Goal: Task Accomplishment & Management: Complete application form

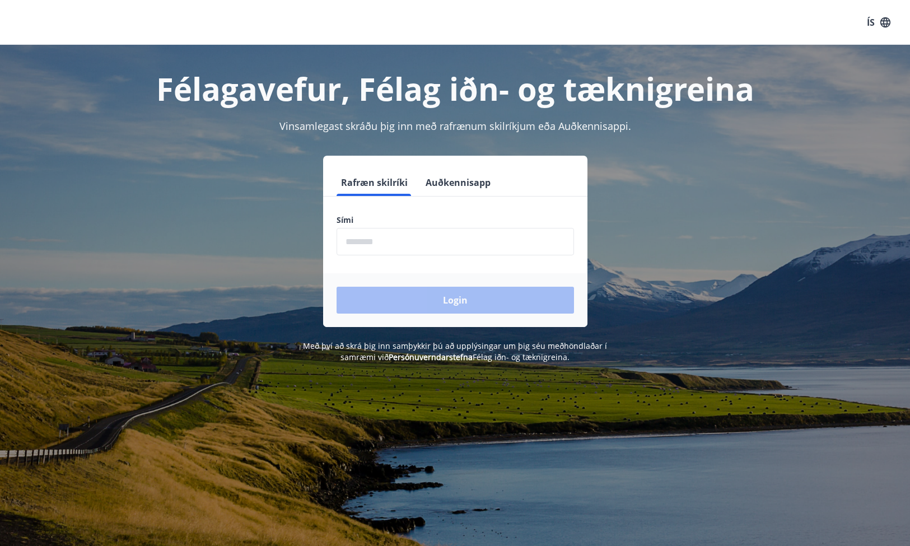
drag, startPoint x: 474, startPoint y: 246, endPoint x: 474, endPoint y: 240, distance: 5.6
click at [474, 245] on input "phone" at bounding box center [455, 241] width 237 height 27
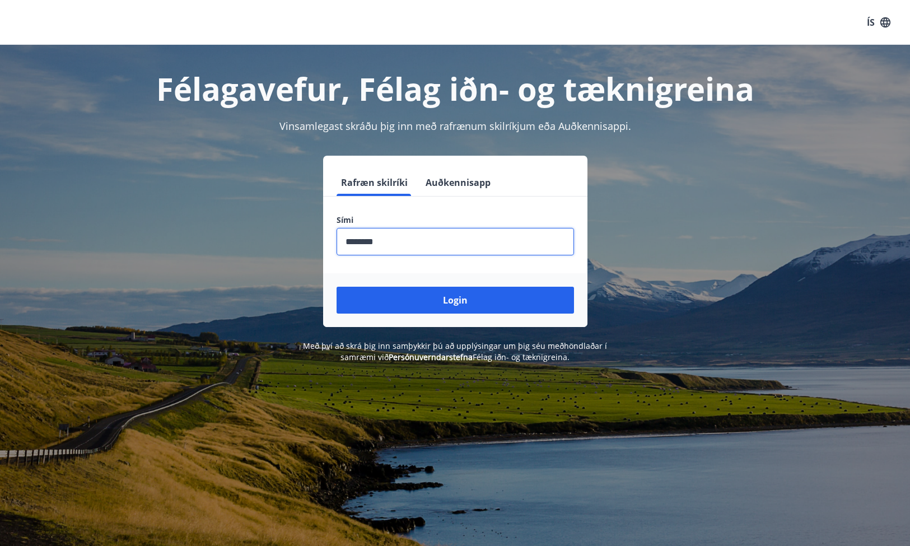
type input "********"
click at [455, 300] on button "Login" at bounding box center [455, 300] width 237 height 27
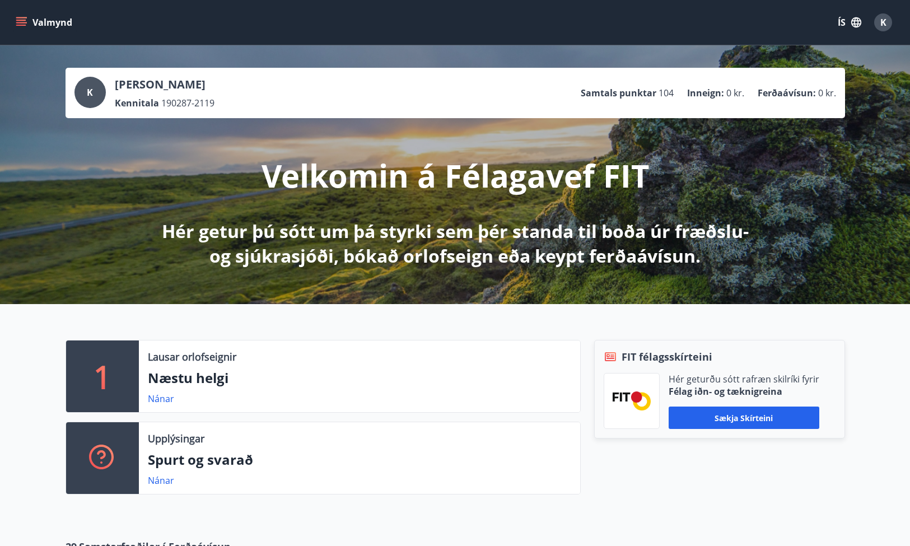
click at [53, 20] on button "Valmynd" at bounding box center [44, 22] width 63 height 20
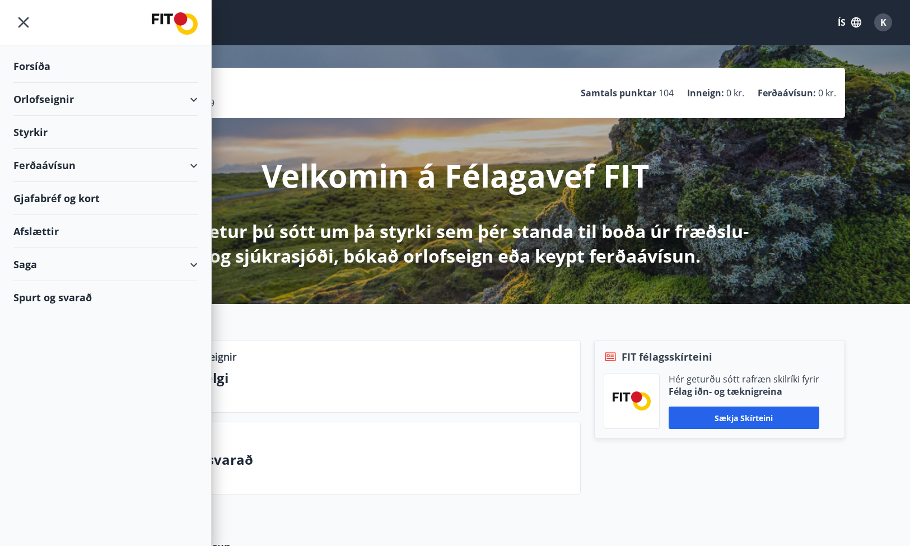
click at [78, 97] on div "Orlofseignir" at bounding box center [105, 99] width 184 height 33
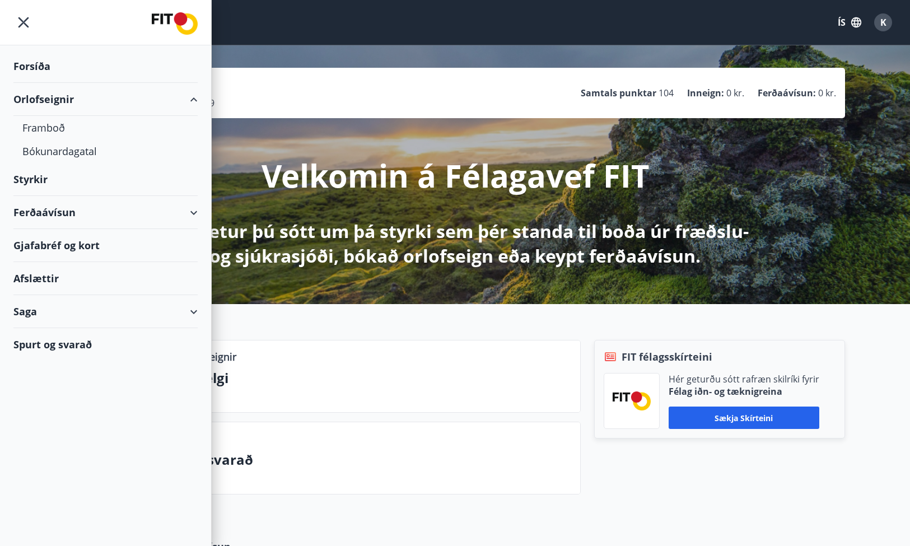
click at [89, 99] on div "Orlofseignir" at bounding box center [105, 99] width 184 height 33
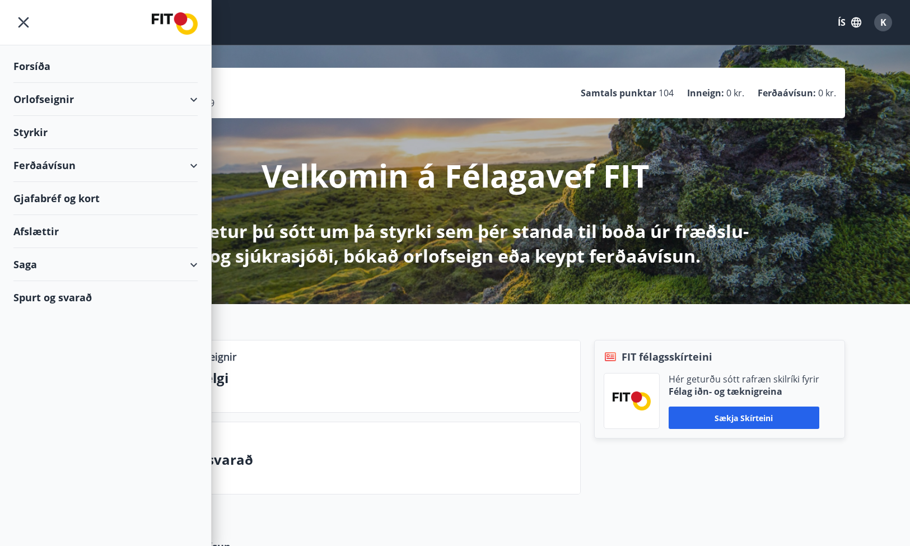
click at [99, 158] on div "Ferðaávísun" at bounding box center [105, 165] width 184 height 33
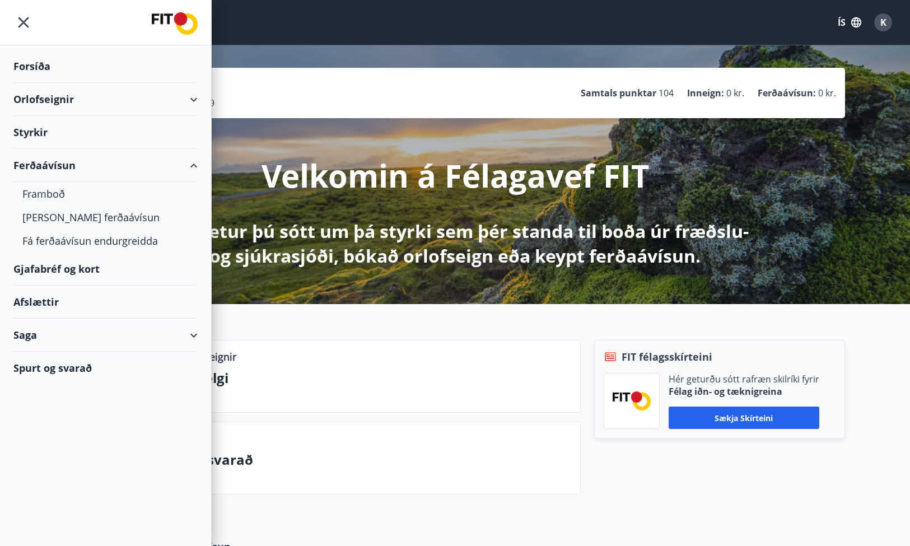
click at [97, 163] on div "Ferðaávísun" at bounding box center [105, 165] width 184 height 33
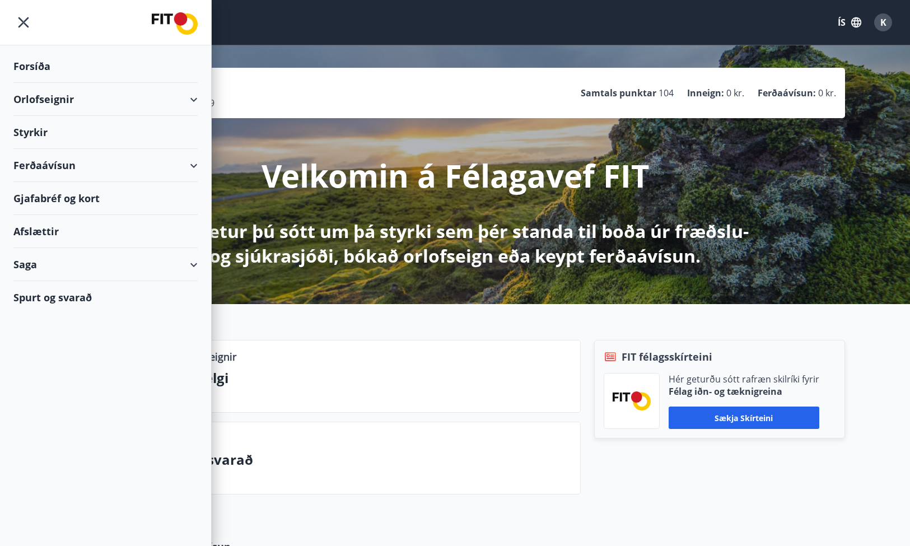
click at [76, 130] on div "Styrkir" at bounding box center [105, 132] width 184 height 33
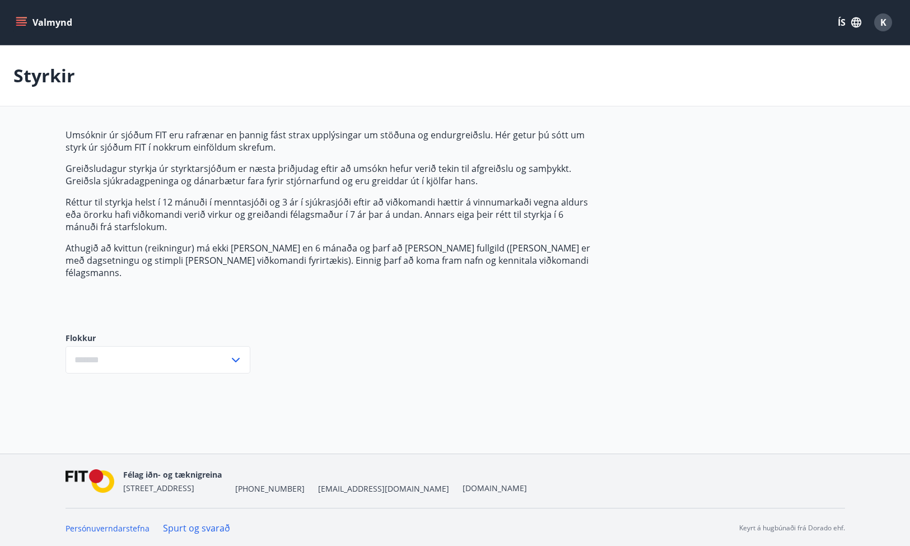
type input "***"
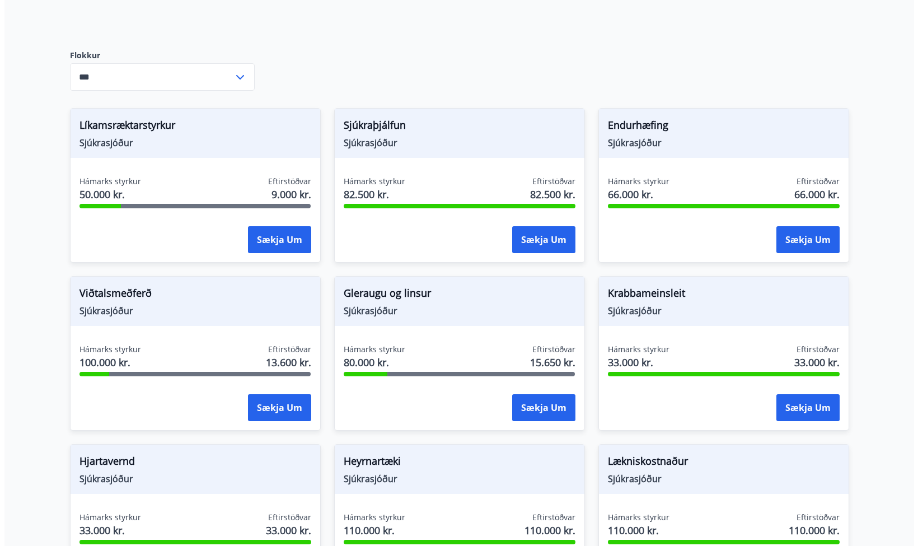
scroll to position [295, 0]
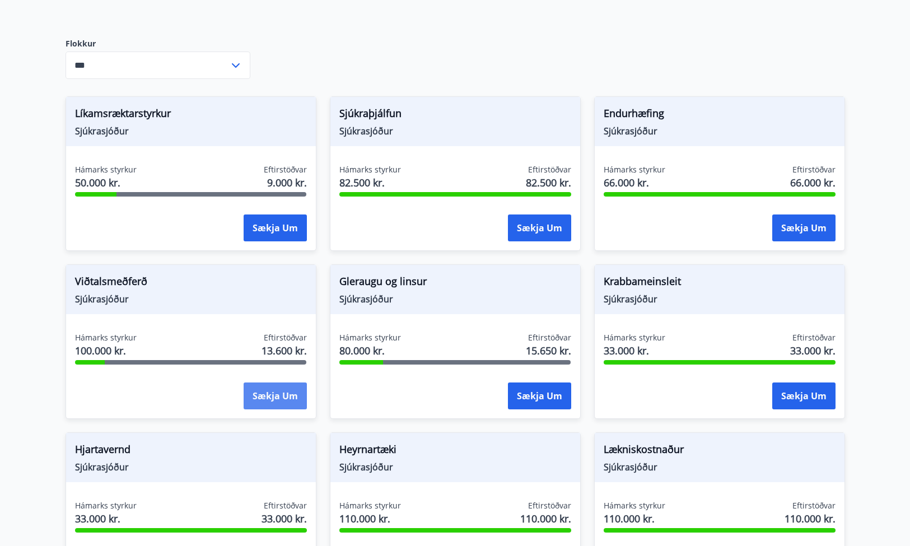
click at [291, 382] on button "Sækja um" at bounding box center [275, 395] width 63 height 27
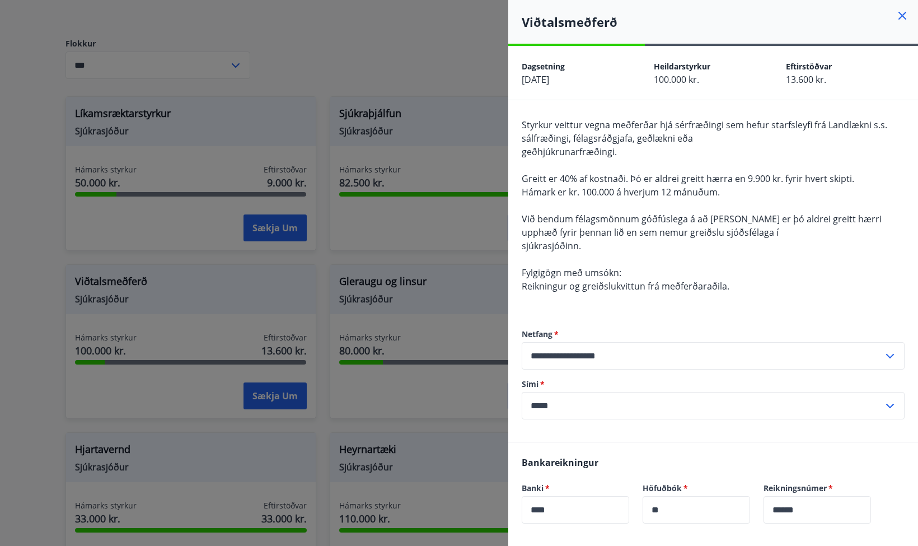
scroll to position [198, 0]
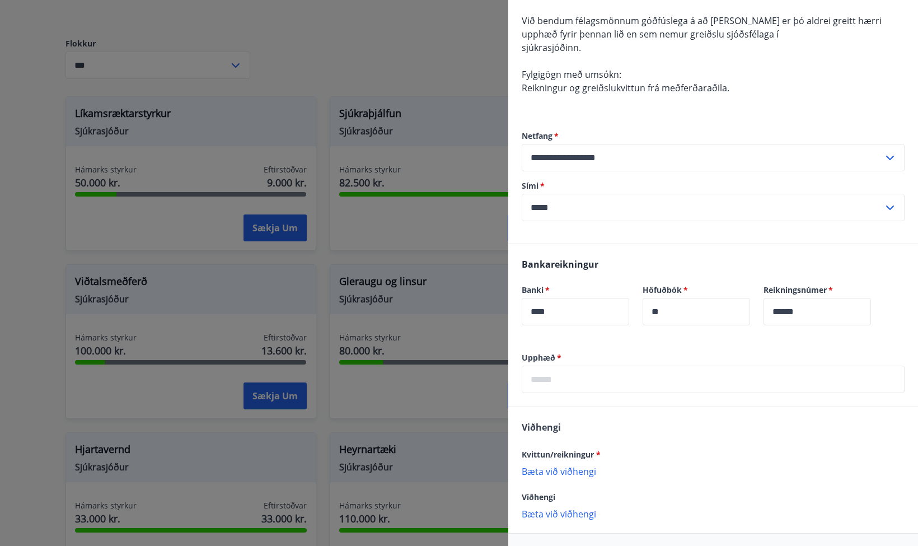
click at [687, 184] on label "Sími   *" at bounding box center [713, 185] width 383 height 11
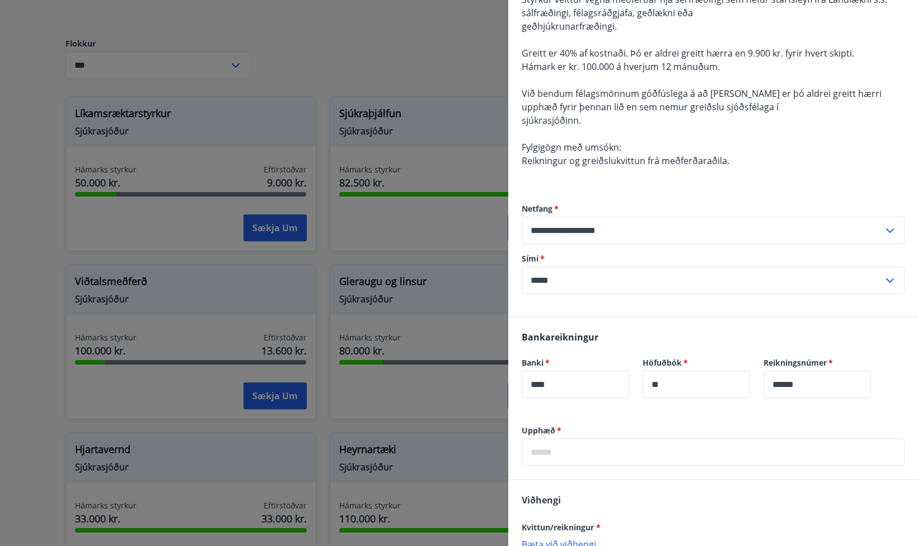
scroll to position [218, 0]
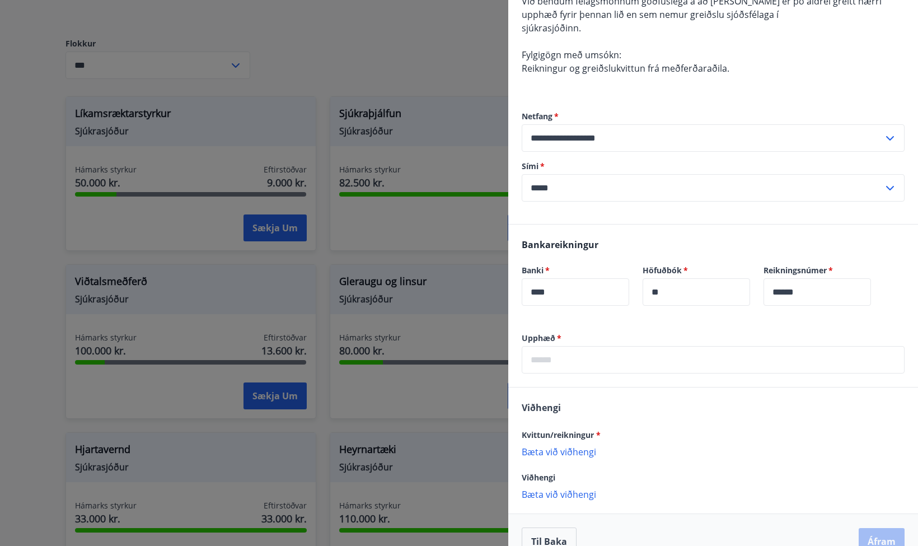
click at [642, 367] on input "text" at bounding box center [713, 359] width 383 height 27
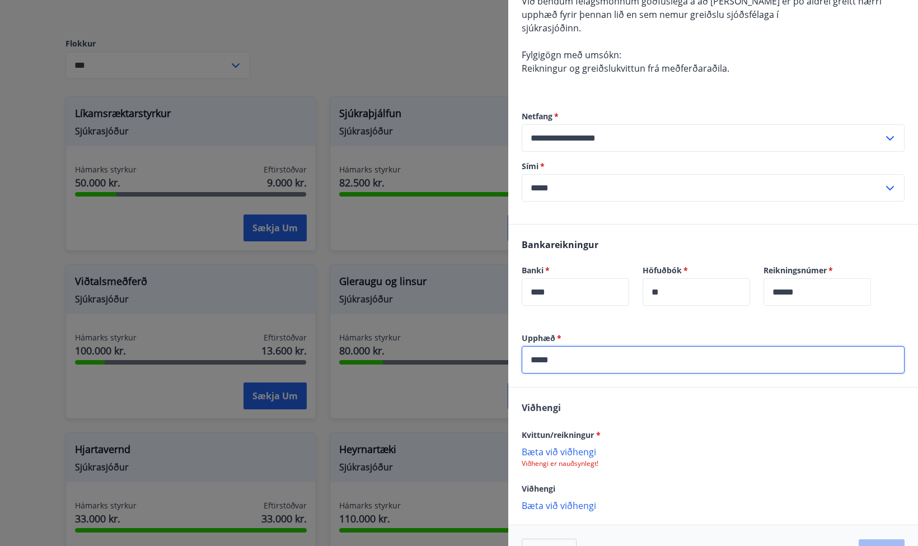
type input "*****"
click at [736, 412] on div "[PERSON_NAME]/reikningur * [PERSON_NAME] við viðhengi Viðhengi er nauðsynlegt! …" at bounding box center [713, 456] width 410 height 137
click at [581, 451] on p "Bæta við viðhengi" at bounding box center [713, 451] width 383 height 11
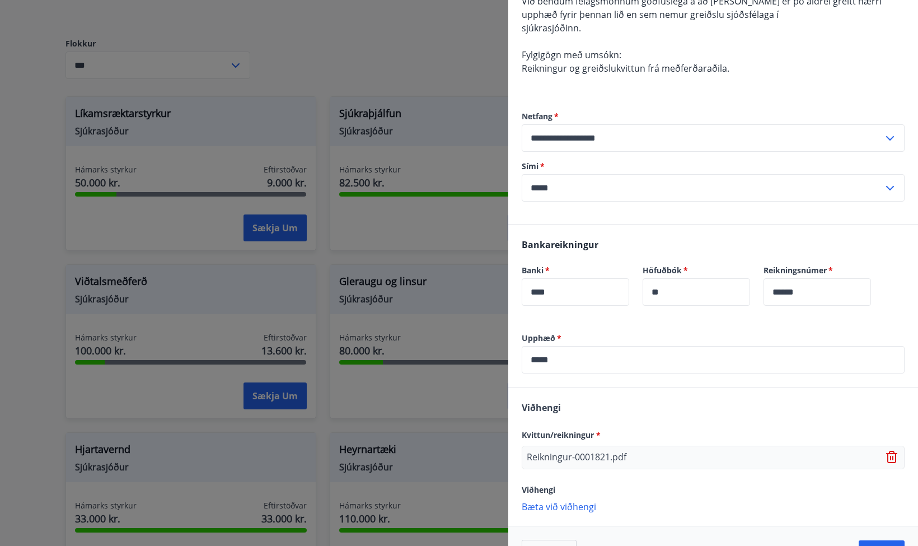
scroll to position [253, 0]
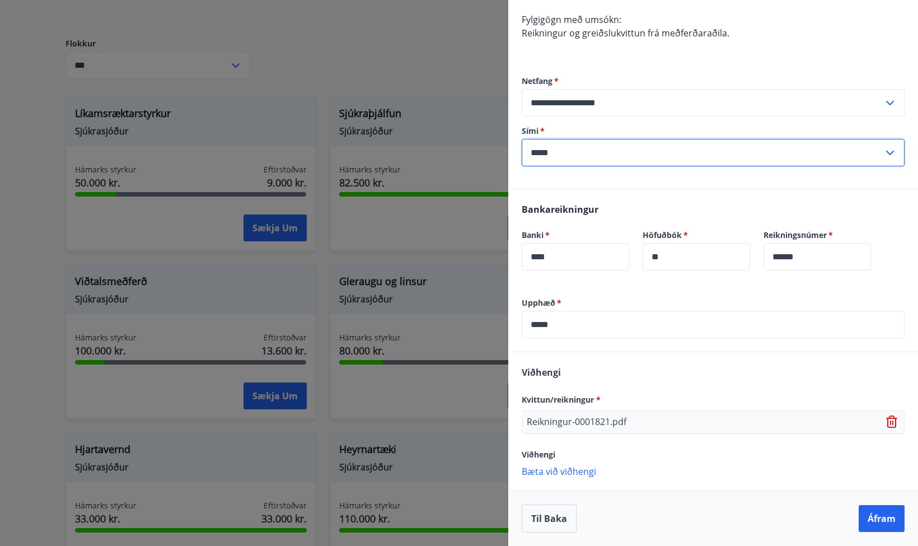
click at [635, 151] on input "*****" at bounding box center [703, 152] width 362 height 27
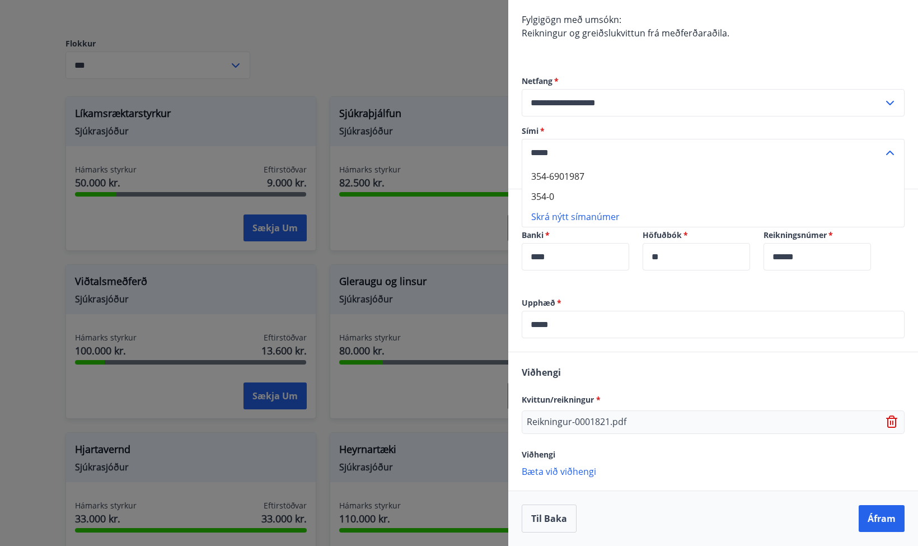
click at [583, 172] on li "354-6901987" at bounding box center [713, 176] width 382 height 20
type input "**********"
click at [632, 176] on div "**********" at bounding box center [713, 121] width 383 height 136
click at [868, 512] on button "Áfram" at bounding box center [882, 518] width 46 height 27
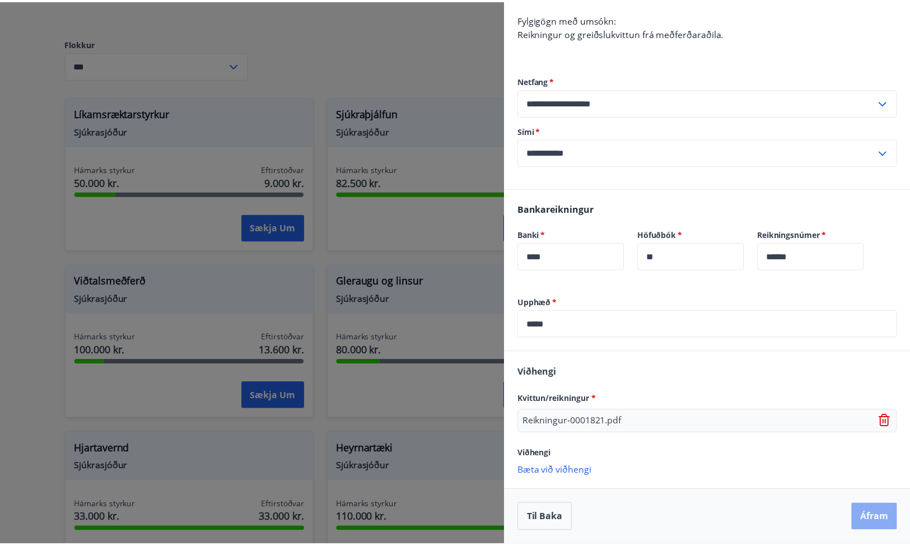
scroll to position [0, 0]
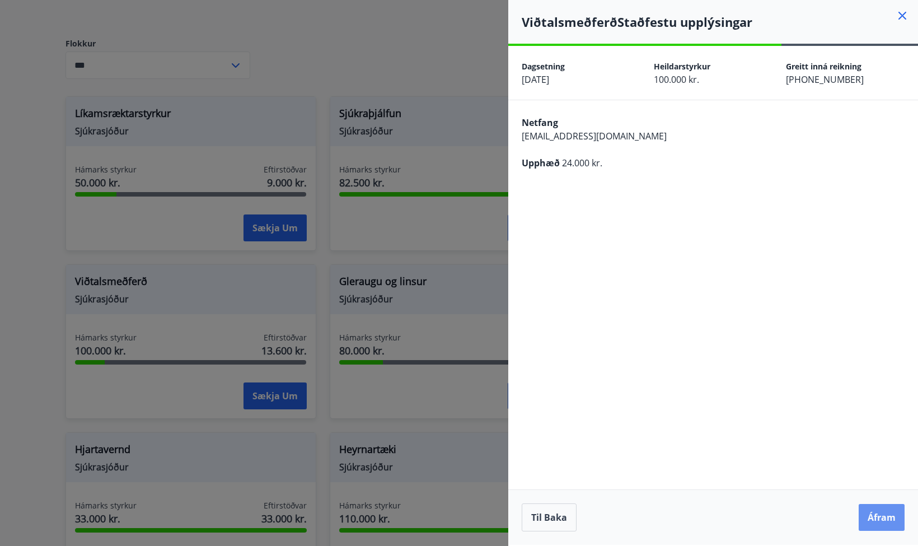
drag, startPoint x: 892, startPoint y: 512, endPoint x: 731, endPoint y: 416, distance: 187.7
click at [734, 416] on div "**********" at bounding box center [713, 295] width 410 height 499
click at [892, 524] on button "Áfram" at bounding box center [882, 517] width 46 height 27
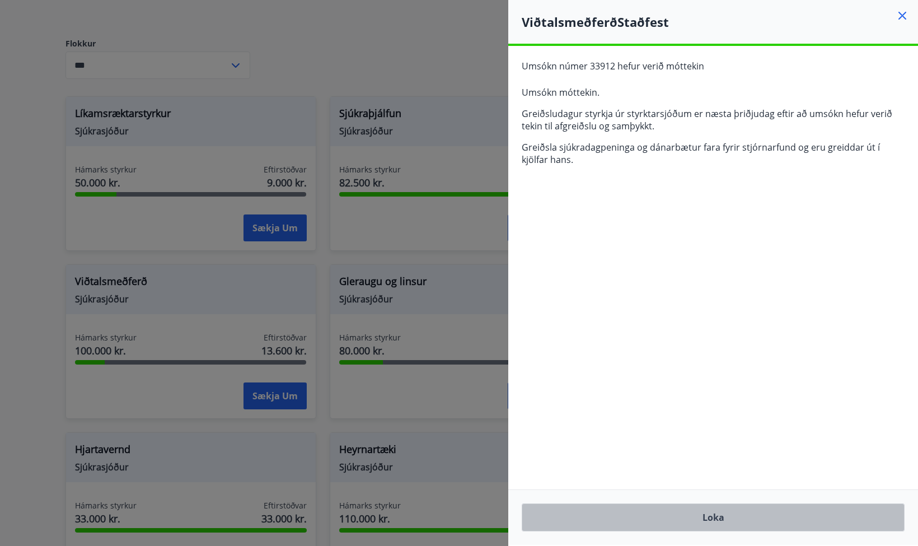
click at [727, 520] on button "Loka" at bounding box center [713, 517] width 383 height 28
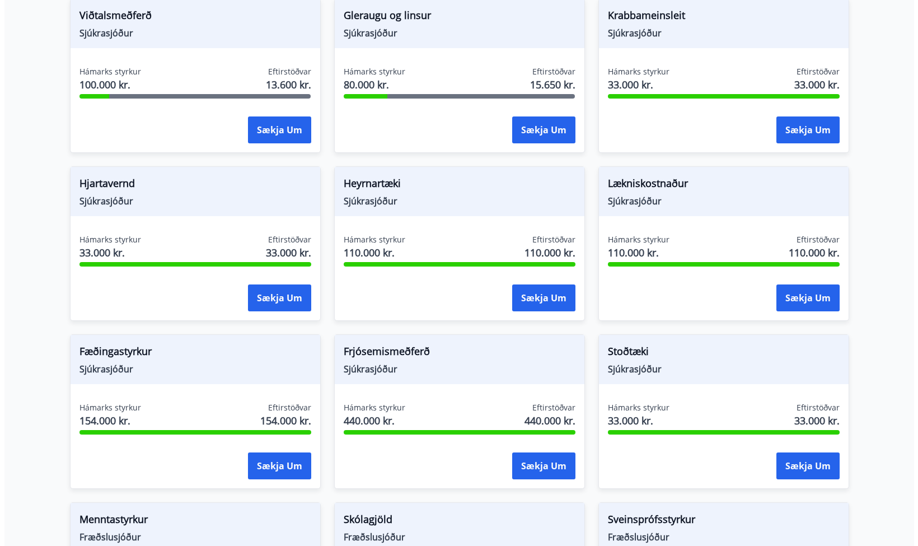
scroll to position [563, 0]
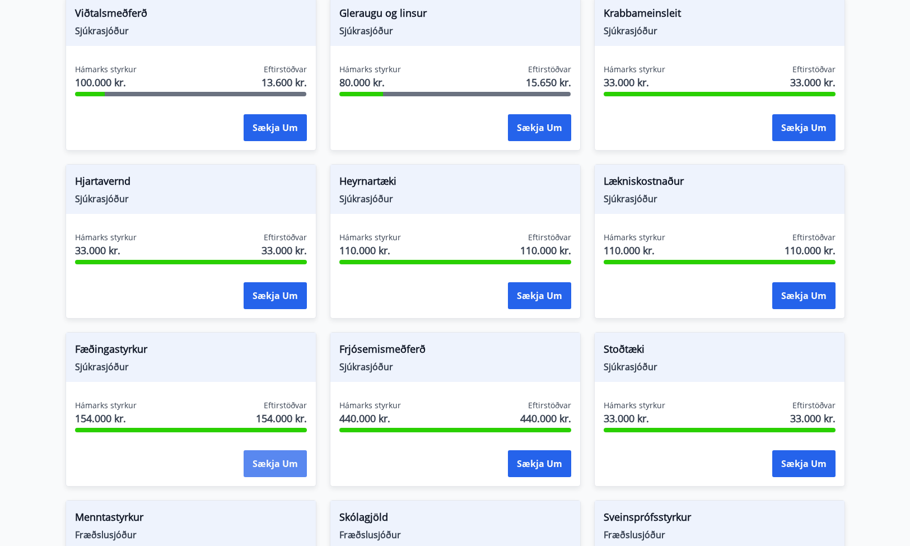
click at [275, 450] on button "Sækja um" at bounding box center [275, 463] width 63 height 27
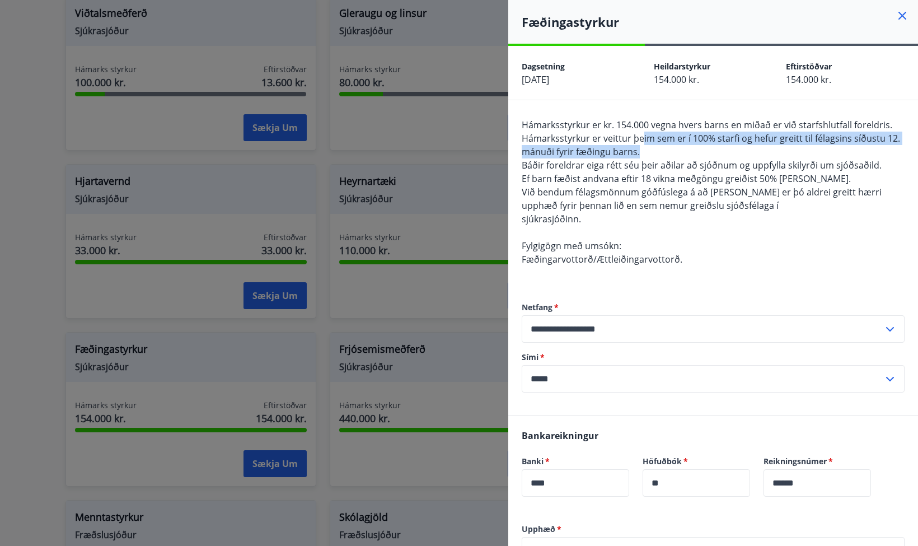
drag, startPoint x: 661, startPoint y: 153, endPoint x: 643, endPoint y: 139, distance: 22.7
click at [643, 139] on div "Hámarksstyrkur er kr. 154.000 vegna hvers barns en miðað er við starfshlutfall …" at bounding box center [713, 198] width 383 height 161
click at [643, 139] on span "Hámarksstyrkur er veittur þeim sem er í 100% starfi og hefur greitt til félagsi…" at bounding box center [711, 145] width 379 height 26
drag, startPoint x: 643, startPoint y: 139, endPoint x: 646, endPoint y: 157, distance: 17.6
click at [646, 157] on div "Hámarksstyrkur er kr. 154.000 vegna hvers barns en miðað er við starfshlutfall …" at bounding box center [713, 198] width 383 height 161
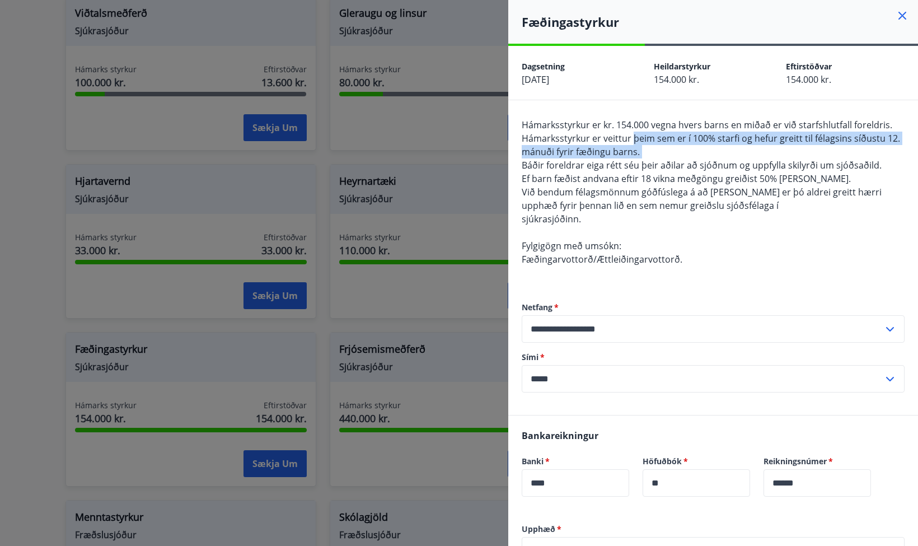
click at [646, 157] on div "Hámarksstyrkur er kr. 154.000 vegna hvers barns en miðað er við starfshlutfall …" at bounding box center [713, 198] width 383 height 161
drag, startPoint x: 646, startPoint y: 157, endPoint x: 648, endPoint y: 137, distance: 19.7
click at [648, 137] on div "Hámarksstyrkur er kr. 154.000 vegna hvers barns en miðað er við starfshlutfall …" at bounding box center [713, 198] width 383 height 161
click at [648, 137] on span "Hámarksstyrkur er veittur þeim sem er í 100% starfi og hefur greitt til félagsi…" at bounding box center [711, 145] width 379 height 26
drag, startPoint x: 648, startPoint y: 137, endPoint x: 648, endPoint y: 152, distance: 15.1
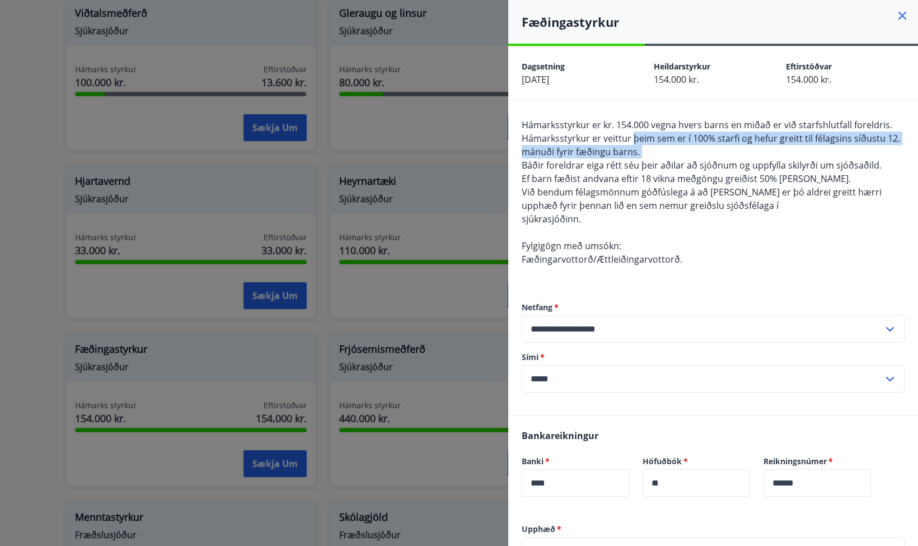
click at [648, 152] on div "Hámarksstyrkur er kr. 154.000 vegna hvers barns en miðað er við starfshlutfall …" at bounding box center [713, 198] width 383 height 161
drag, startPoint x: 639, startPoint y: 142, endPoint x: 643, endPoint y: 151, distance: 9.8
click at [643, 151] on div "Hámarksstyrkur er kr. 154.000 vegna hvers barns en miðað er við starfshlutfall …" at bounding box center [713, 198] width 383 height 161
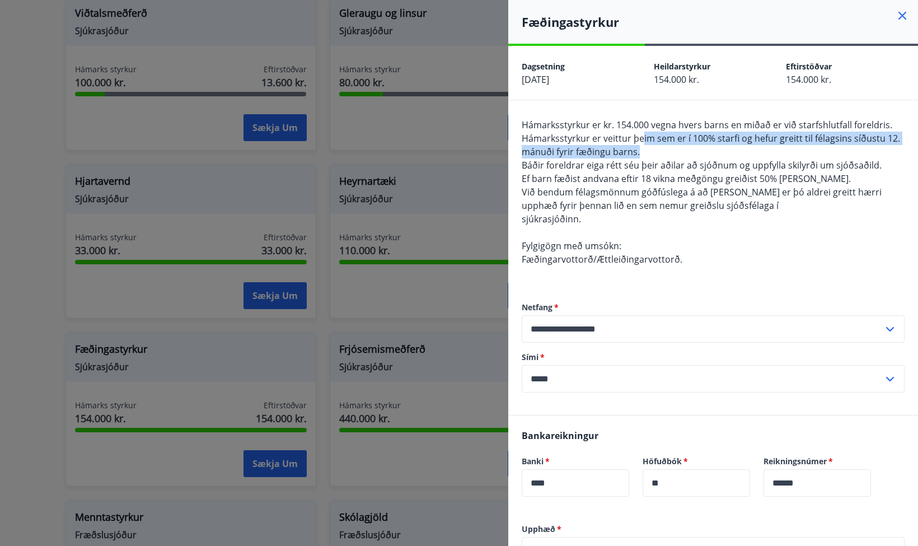
drag, startPoint x: 642, startPoint y: 142, endPoint x: 647, endPoint y: 155, distance: 13.8
click at [647, 155] on div "Hámarksstyrkur er kr. 154.000 vegna hvers barns en miðað er við starfshlutfall …" at bounding box center [713, 198] width 383 height 161
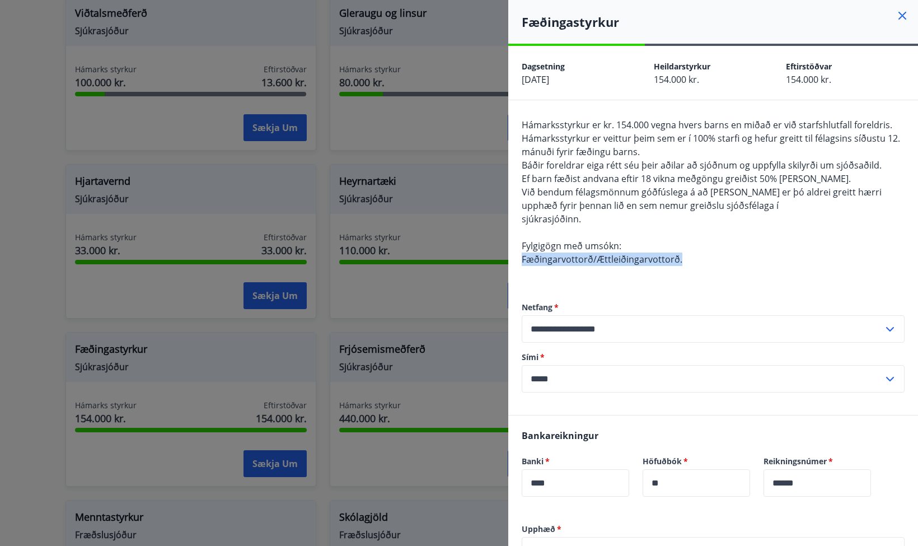
drag, startPoint x: 706, startPoint y: 258, endPoint x: 518, endPoint y: 262, distance: 188.2
click at [518, 262] on div "**********" at bounding box center [713, 257] width 410 height 315
drag, startPoint x: 526, startPoint y: 261, endPoint x: 696, endPoint y: 264, distance: 169.7
click at [696, 264] on div "**********" at bounding box center [713, 257] width 410 height 315
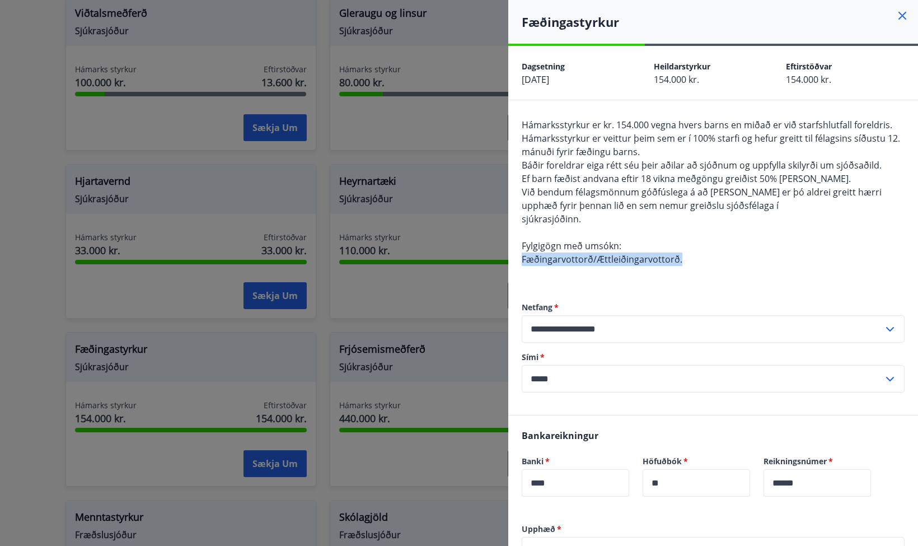
click at [696, 264] on div "Hámarksstyrkur er kr. 154.000 vegna hvers barns en miðað er við starfshlutfall …" at bounding box center [713, 198] width 383 height 161
drag, startPoint x: 708, startPoint y: 258, endPoint x: 516, endPoint y: 256, distance: 192.6
click at [516, 256] on div "**********" at bounding box center [713, 257] width 410 height 315
drag, startPoint x: 575, startPoint y: 264, endPoint x: 684, endPoint y: 258, distance: 109.9
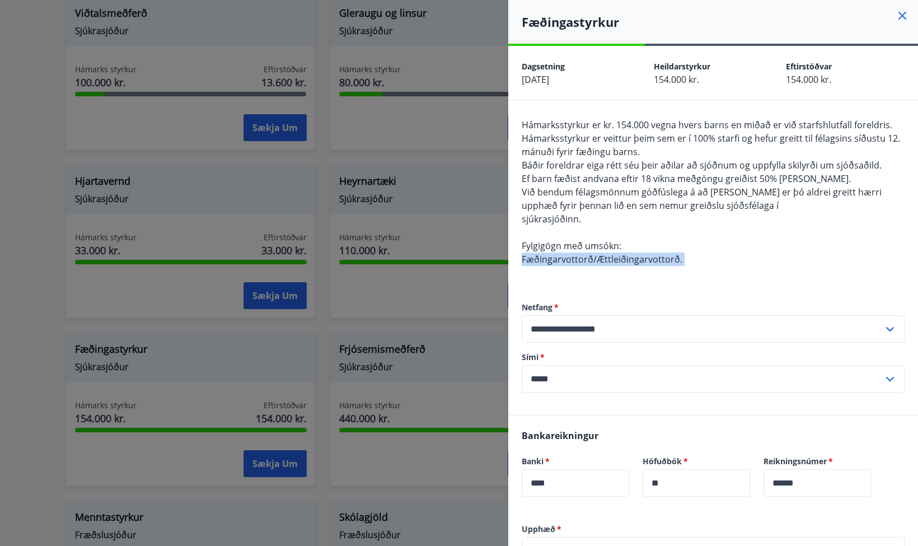
click at [684, 258] on div "**********" at bounding box center [713, 257] width 410 height 315
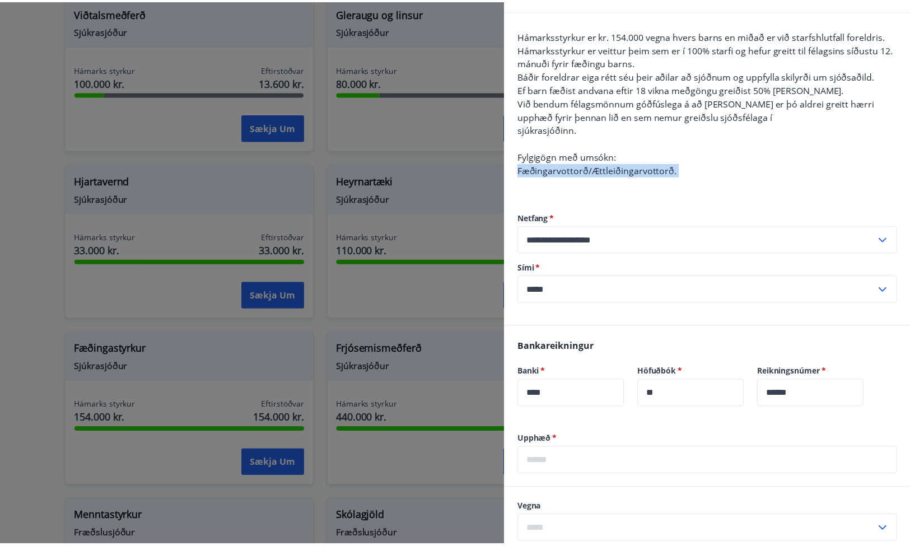
scroll to position [0, 0]
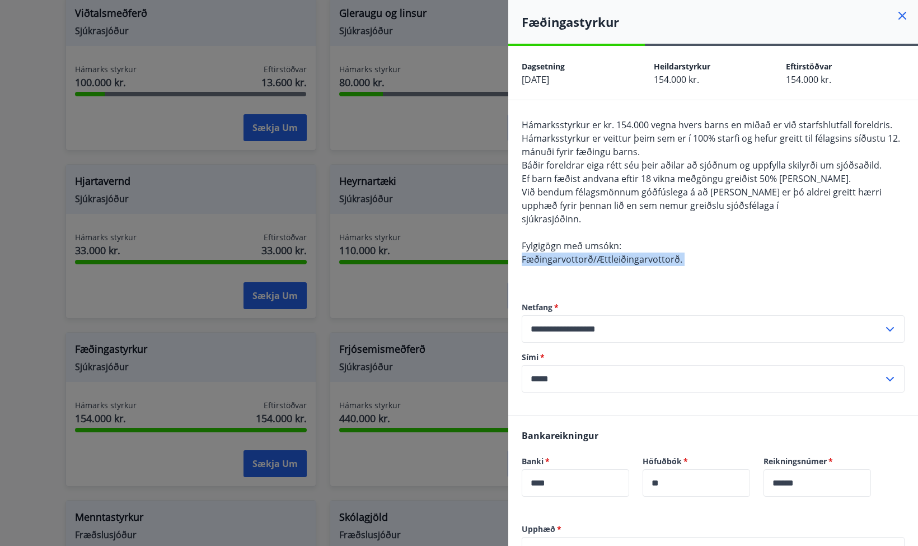
click at [682, 260] on div "Hámarksstyrkur er kr. 154.000 vegna hvers barns en miðað er við starfshlutfall …" at bounding box center [713, 198] width 383 height 161
drag, startPoint x: 692, startPoint y: 262, endPoint x: 523, endPoint y: 261, distance: 168.6
click at [523, 262] on div "Hámarksstyrkur er kr. 154.000 vegna hvers barns en miðað er við starfshlutfall …" at bounding box center [713, 198] width 383 height 161
click at [650, 82] on div "Dagsetning [DATE]" at bounding box center [588, 72] width 132 height 27
click at [444, 141] on div at bounding box center [459, 273] width 918 height 546
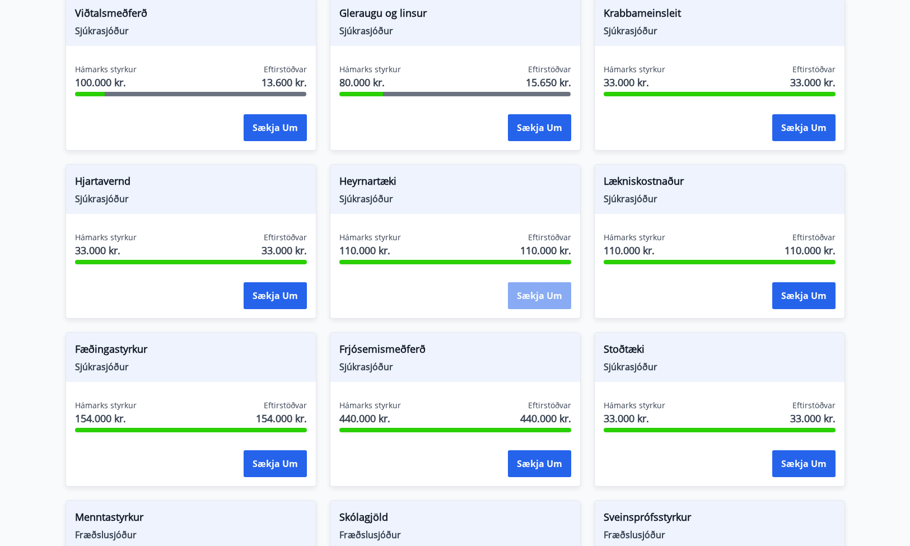
click at [541, 283] on button "Sækja um" at bounding box center [539, 295] width 63 height 27
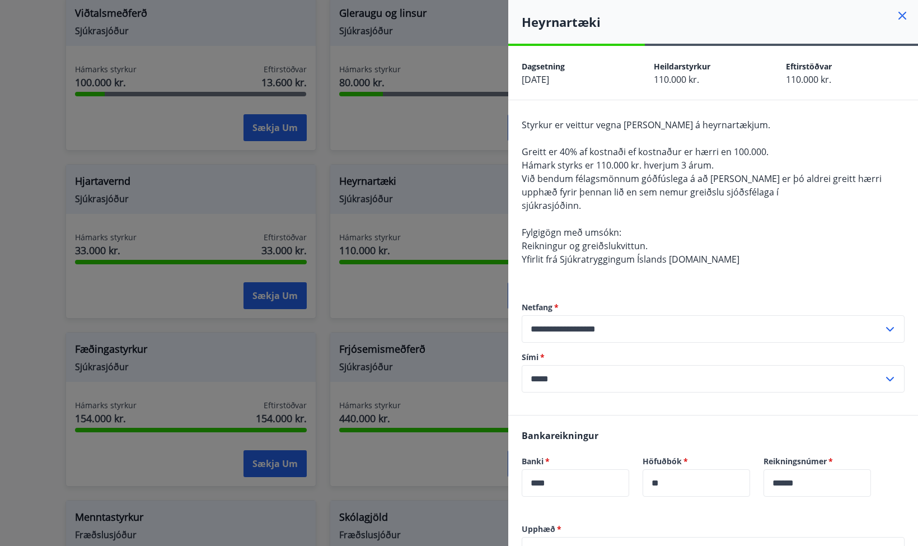
click at [465, 226] on div at bounding box center [459, 273] width 918 height 546
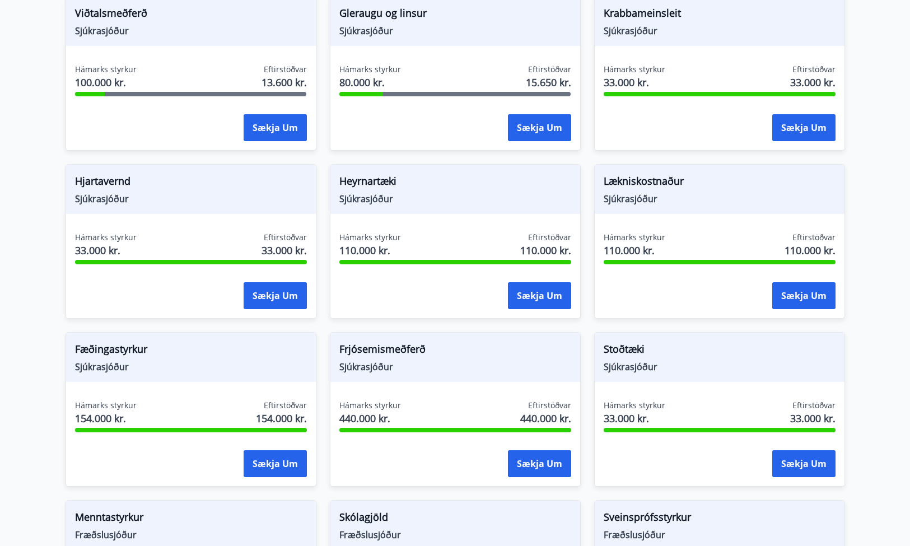
scroll to position [767, 0]
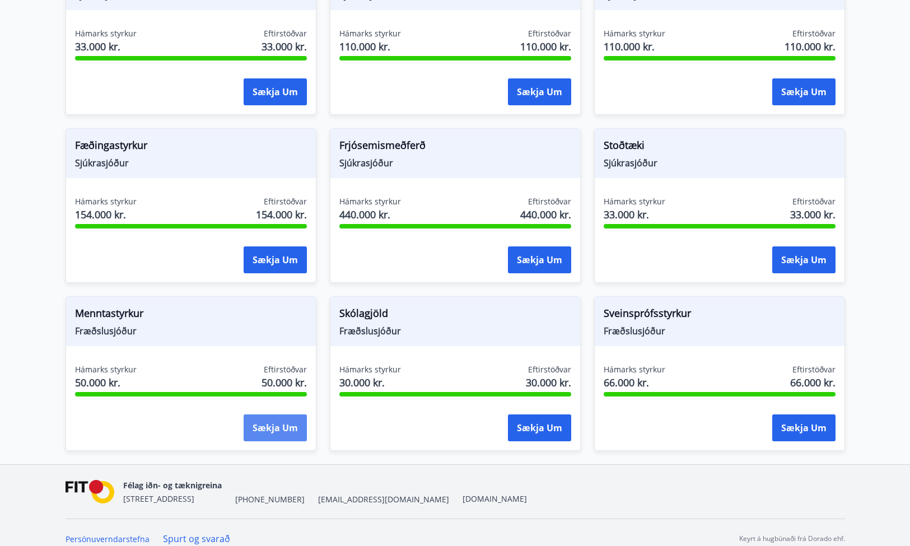
click at [258, 414] on button "Sækja um" at bounding box center [275, 427] width 63 height 27
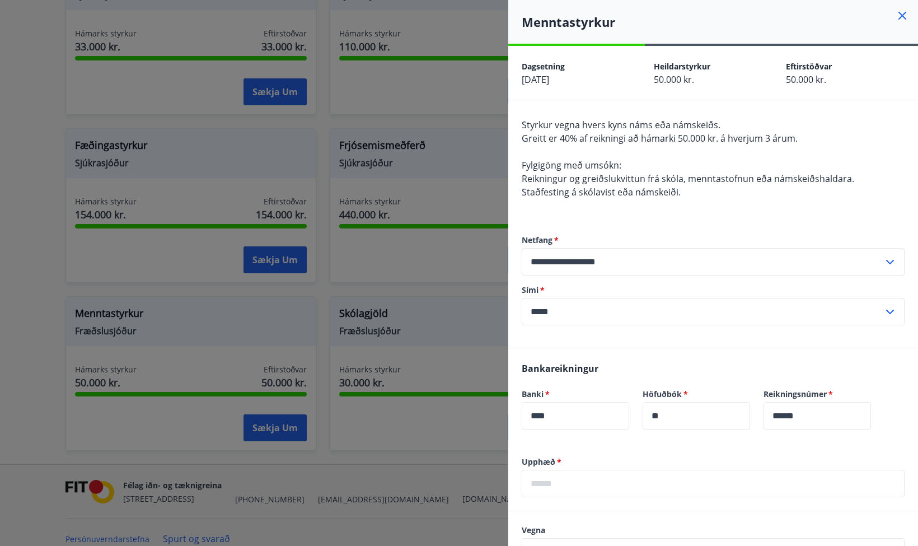
click at [397, 337] on div at bounding box center [459, 273] width 918 height 546
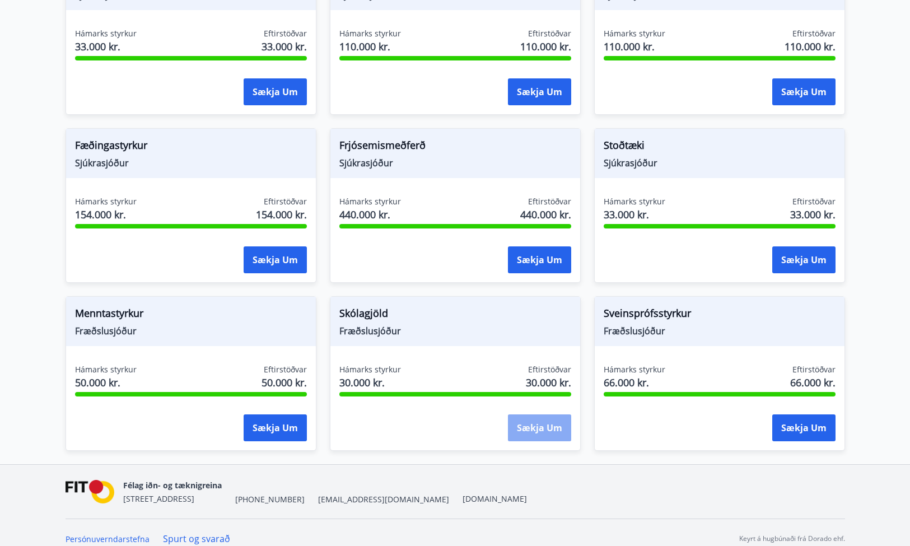
click at [528, 414] on button "Sækja um" at bounding box center [539, 427] width 63 height 27
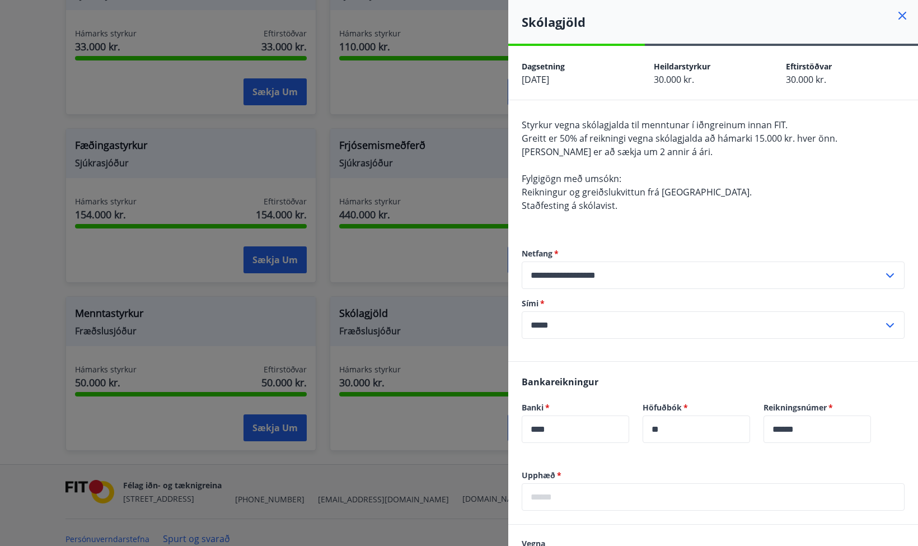
click at [419, 311] on div at bounding box center [459, 273] width 918 height 546
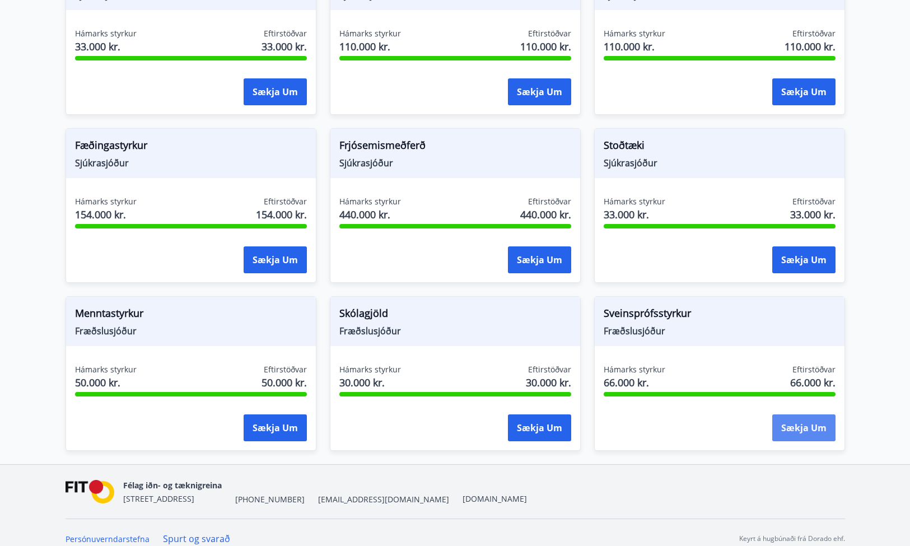
click at [793, 417] on button "Sækja um" at bounding box center [803, 427] width 63 height 27
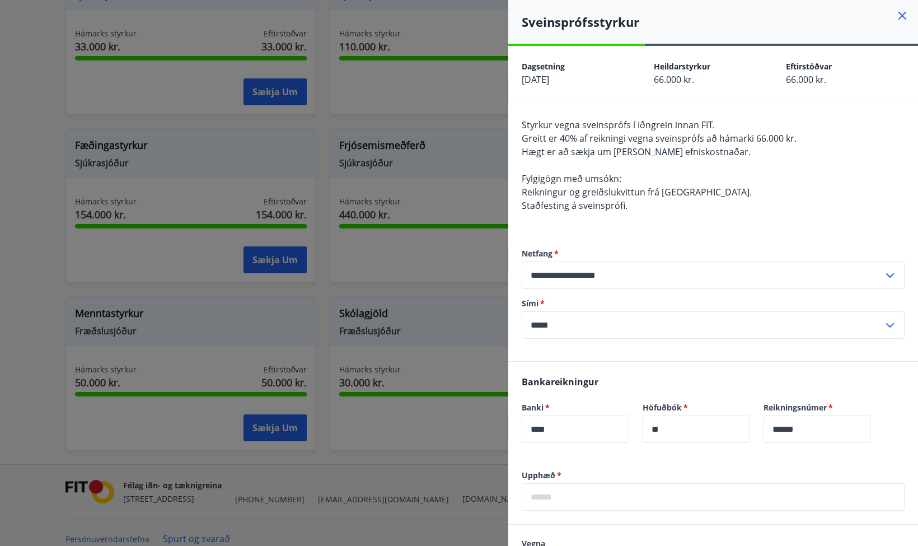
click at [335, 297] on div at bounding box center [459, 273] width 918 height 546
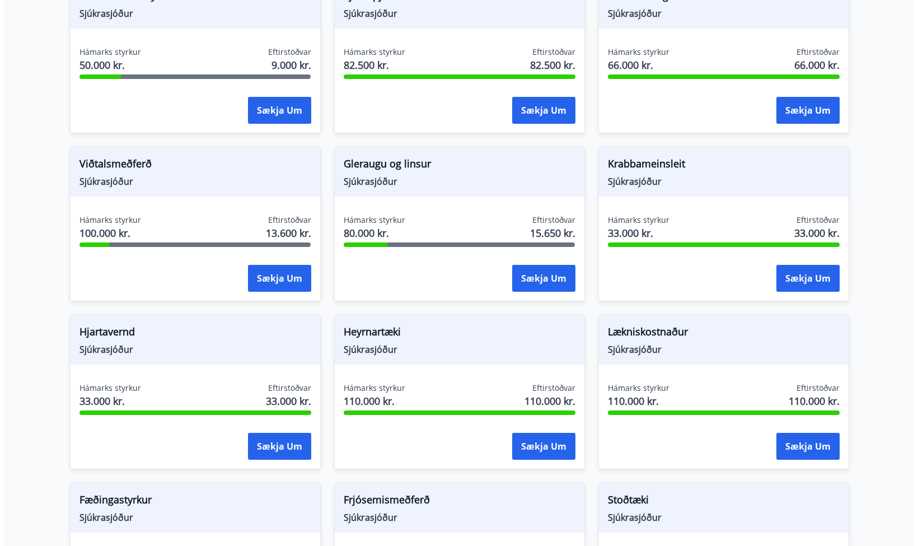
scroll to position [486, 0]
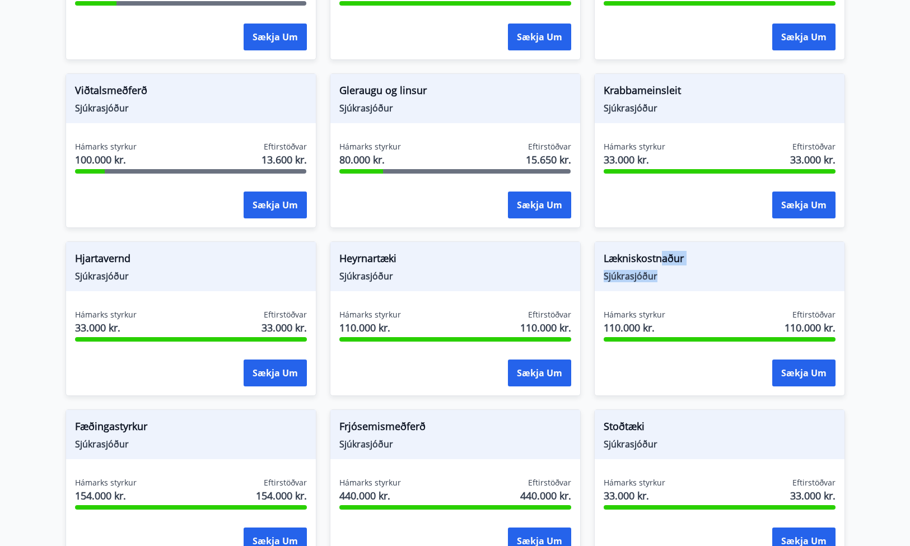
drag, startPoint x: 679, startPoint y: 255, endPoint x: 662, endPoint y: 246, distance: 19.5
click at [662, 246] on div "Lækniskostnaður Sjúkrasjóður" at bounding box center [720, 266] width 250 height 49
click at [662, 251] on span "Lækniskostnaður" at bounding box center [720, 260] width 232 height 19
drag, startPoint x: 664, startPoint y: 254, endPoint x: 785, endPoint y: 356, distance: 157.7
click at [689, 288] on div "Lækniskostnaður Sjúkrasjóður Hámarks styrkur 110.000 kr. Eftirstöðvar 110.000 k…" at bounding box center [719, 318] width 251 height 155
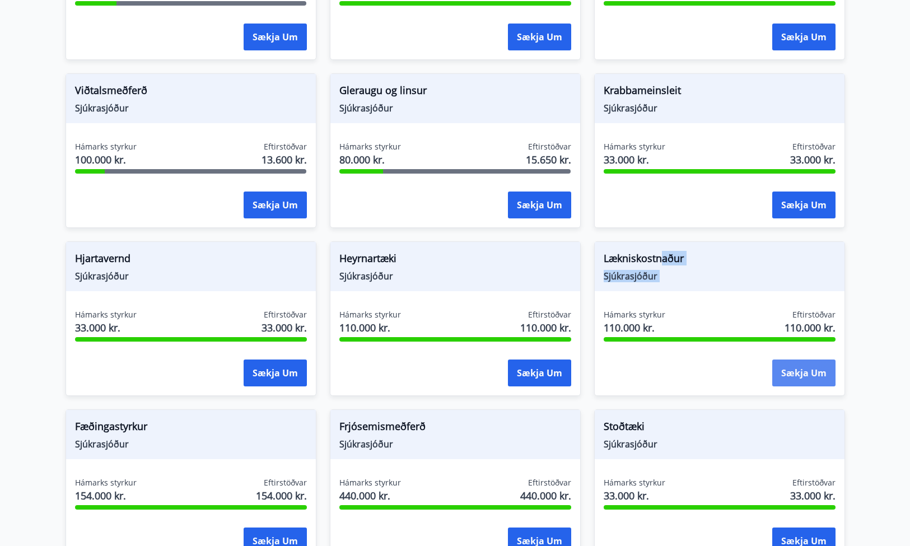
click at [811, 361] on button "Sækja um" at bounding box center [803, 373] width 63 height 27
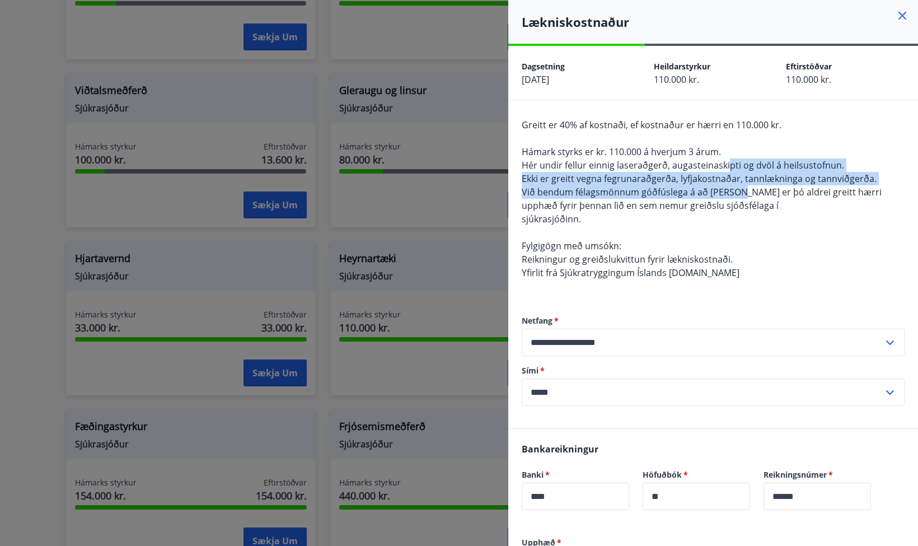
drag, startPoint x: 729, startPoint y: 167, endPoint x: 737, endPoint y: 189, distance: 22.7
click at [737, 189] on span "Greitt er 40% af kostnaði, ef kostnaður er hærri en 110.000 kr. Hámark styrks e…" at bounding box center [702, 199] width 360 height 160
click at [737, 189] on span "Við bendum félagsmönnum góðfúslega á að [PERSON_NAME] er þó aldrei greitt hærri…" at bounding box center [702, 199] width 360 height 26
drag, startPoint x: 737, startPoint y: 189, endPoint x: 750, endPoint y: 169, distance: 23.5
click at [750, 169] on span "Greitt er 40% af kostnaði, ef kostnaður er hærri en 110.000 kr. Hámark styrks e…" at bounding box center [702, 199] width 360 height 160
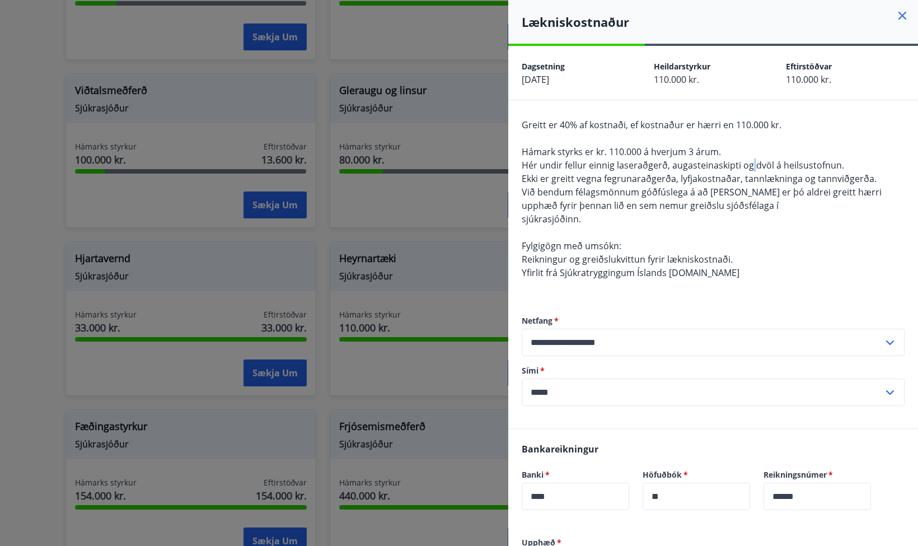
click at [750, 167] on span "Hér undir fellur einnig laseraðgerð, augasteinaskipti og dvöl á heilsustofnun." at bounding box center [683, 165] width 323 height 12
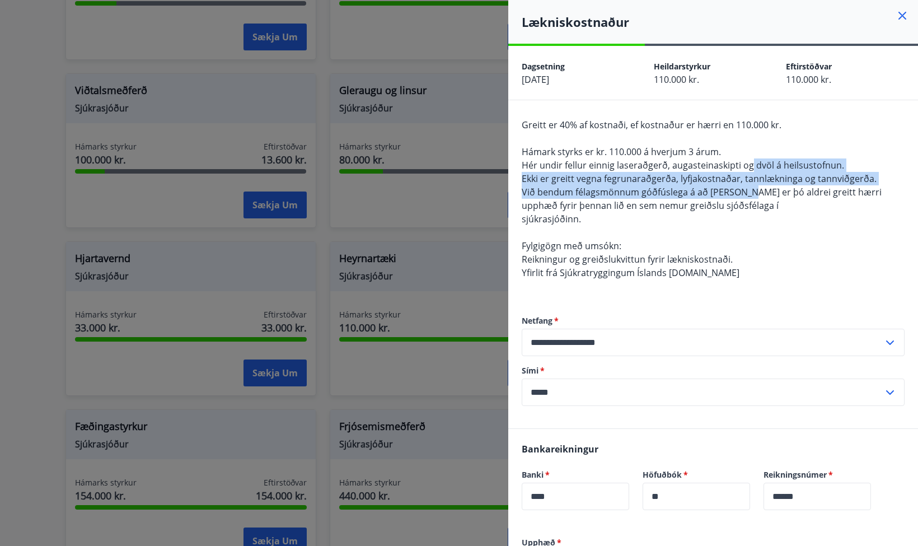
drag, startPoint x: 750, startPoint y: 167, endPoint x: 739, endPoint y: 191, distance: 26.1
click at [739, 191] on span "Greitt er 40% af kostnaði, ef kostnaður er hærri en 110.000 kr. Hámark styrks e…" at bounding box center [702, 199] width 360 height 160
click at [739, 191] on span "Við bendum félagsmönnum góðfúslega á að [PERSON_NAME] er þó aldrei greitt hærri…" at bounding box center [702, 199] width 360 height 26
drag, startPoint x: 739, startPoint y: 191, endPoint x: 756, endPoint y: 170, distance: 27.5
click at [756, 170] on span "Greitt er 40% af kostnaði, ef kostnaður er hærri en 110.000 kr. Hámark styrks e…" at bounding box center [702, 199] width 360 height 160
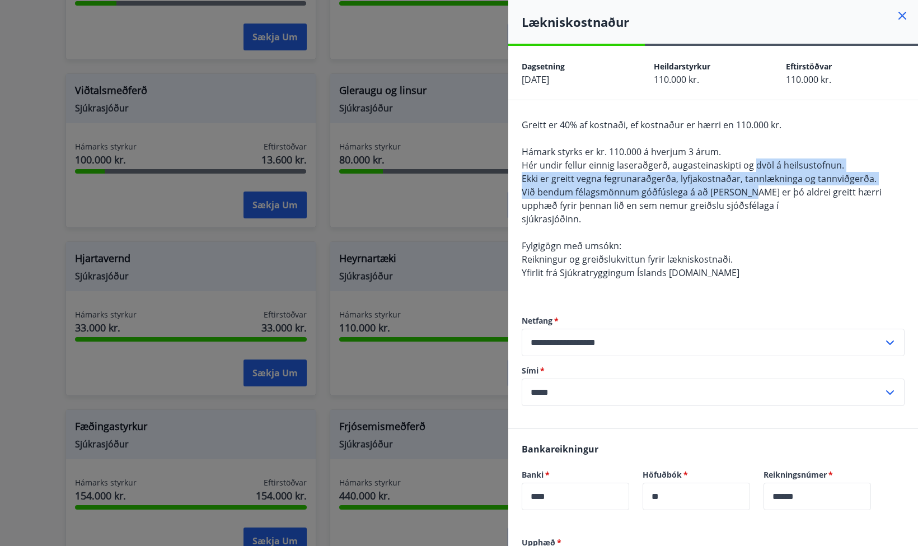
click at [756, 170] on span "Hér undir fellur einnig laseraðgerð, augasteinaskipti og dvöl á heilsustofnun." at bounding box center [683, 165] width 323 height 12
drag, startPoint x: 756, startPoint y: 170, endPoint x: 736, endPoint y: 195, distance: 32.3
click at [736, 195] on span "Greitt er 40% af kostnaði, ef kostnaður er hærri en 110.000 kr. Hámark styrks e…" at bounding box center [702, 199] width 360 height 160
click at [736, 195] on span "Við bendum félagsmönnum góðfúslega á að [PERSON_NAME] er þó aldrei greitt hærri…" at bounding box center [702, 199] width 360 height 26
drag, startPoint x: 736, startPoint y: 195, endPoint x: 753, endPoint y: 170, distance: 29.8
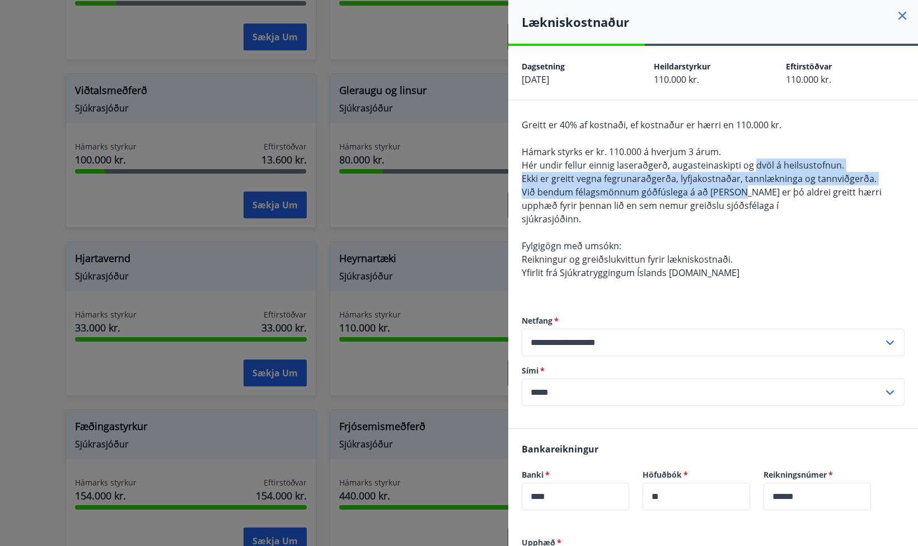
click at [753, 170] on span "Greitt er 40% af kostnaði, ef kostnaður er hærri en 110.000 kr. Hámark styrks e…" at bounding box center [702, 199] width 360 height 160
click at [753, 170] on span "Hér undir fellur einnig laseraðgerð, augasteinaskipti og dvöl á heilsustofnun." at bounding box center [683, 165] width 323 height 12
drag, startPoint x: 753, startPoint y: 170, endPoint x: 735, endPoint y: 193, distance: 28.8
click at [735, 193] on span "Greitt er 40% af kostnaði, ef kostnaður er hærri en 110.000 kr. Hámark styrks e…" at bounding box center [702, 199] width 360 height 160
click at [735, 193] on span "Við bendum félagsmönnum góðfúslega á að [PERSON_NAME] er þó aldrei greitt hærri…" at bounding box center [702, 199] width 360 height 26
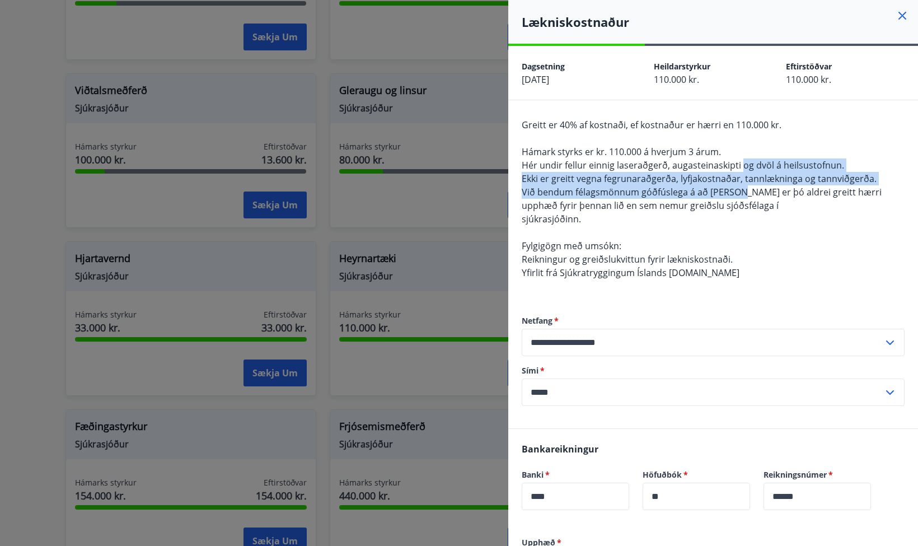
drag, startPoint x: 735, startPoint y: 193, endPoint x: 748, endPoint y: 164, distance: 31.6
click at [748, 164] on span "Greitt er 40% af kostnaði, ef kostnaður er hærri en 110.000 kr. Hámark styrks e…" at bounding box center [702, 199] width 360 height 160
click at [748, 164] on span "Hér undir fellur einnig laseraðgerð, augasteinaskipti og dvöl á heilsustofnun." at bounding box center [683, 165] width 323 height 12
drag, startPoint x: 748, startPoint y: 164, endPoint x: 731, endPoint y: 197, distance: 36.3
click at [731, 197] on span "Greitt er 40% af kostnaði, ef kostnaður er hærri en 110.000 kr. Hámark styrks e…" at bounding box center [702, 199] width 360 height 160
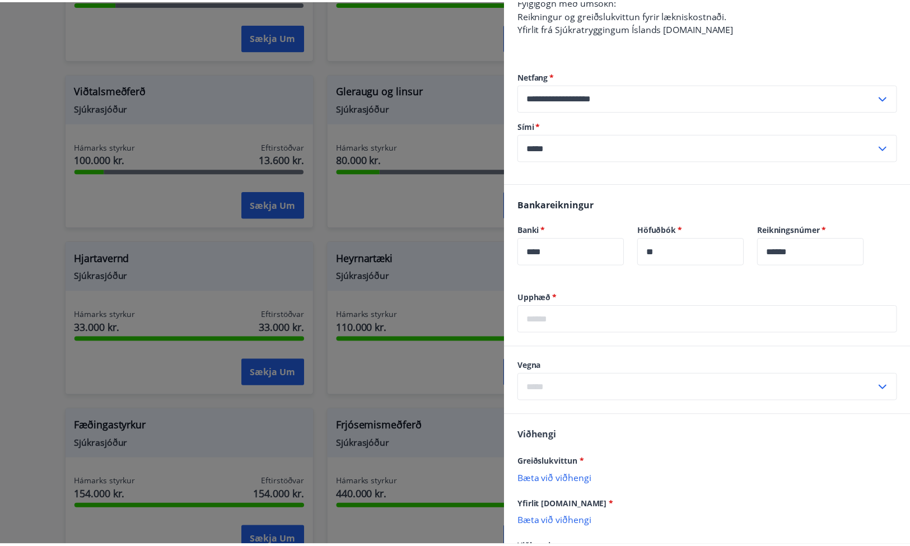
scroll to position [338, 0]
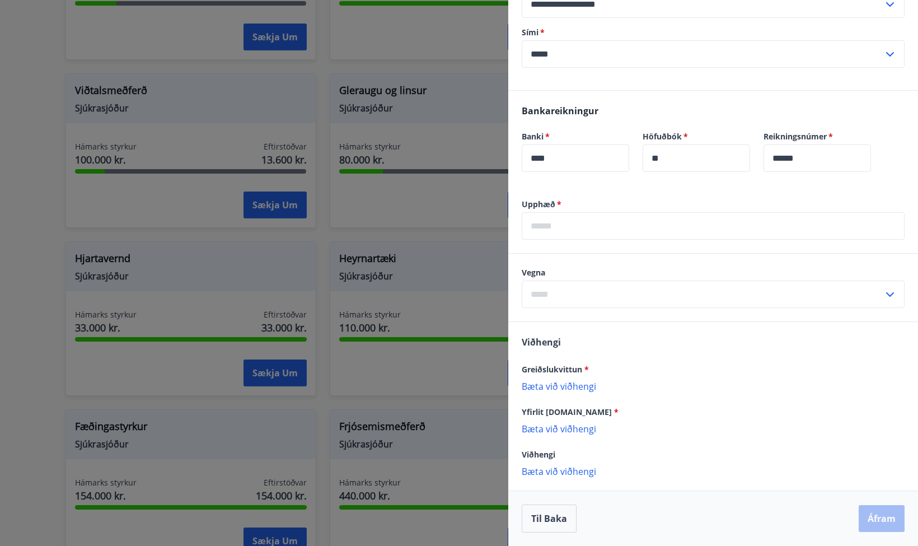
click at [554, 414] on span "Yfirlit [DOMAIN_NAME] *" at bounding box center [570, 412] width 97 height 11
drag, startPoint x: 554, startPoint y: 414, endPoint x: 570, endPoint y: 413, distance: 16.2
click at [570, 413] on span "Yfirlit [DOMAIN_NAME] *" at bounding box center [570, 412] width 97 height 11
click at [435, 209] on div at bounding box center [459, 273] width 918 height 546
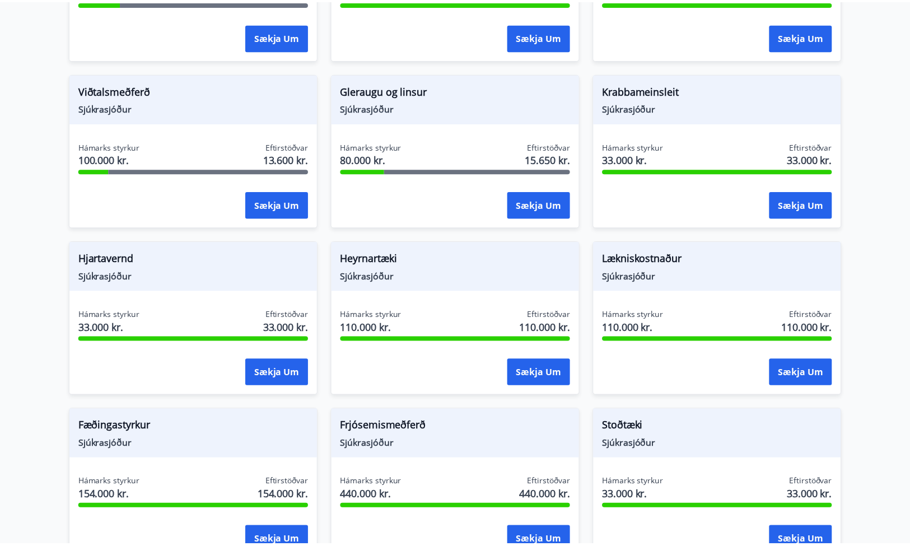
scroll to position [0, 0]
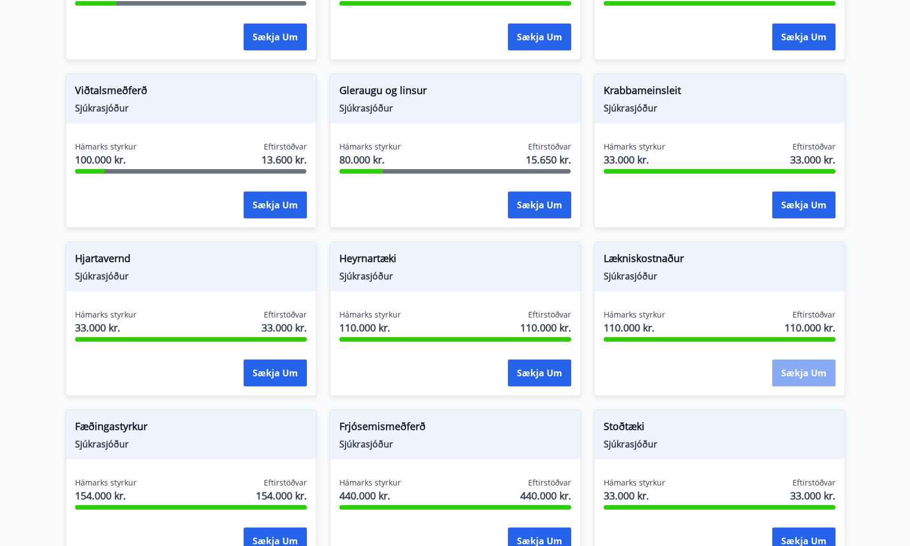
click at [798, 360] on button "Sækja um" at bounding box center [803, 373] width 63 height 27
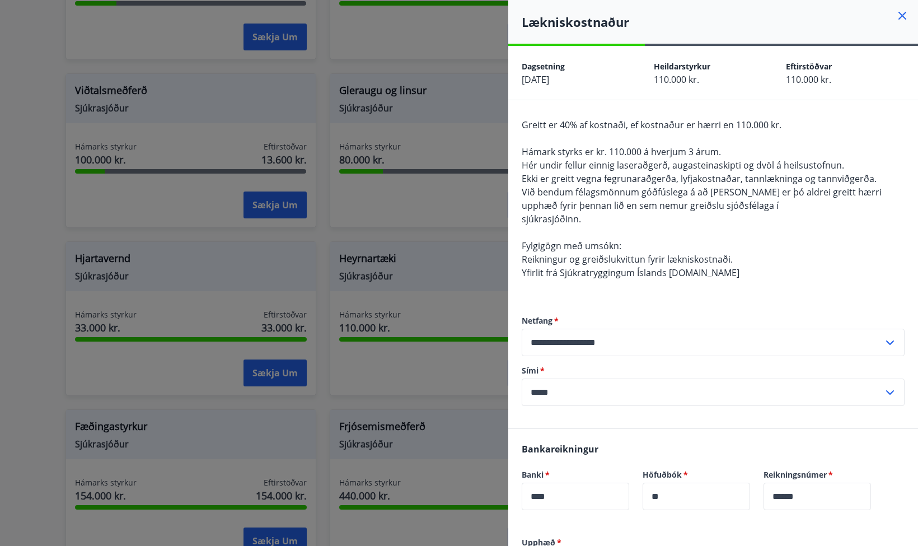
click at [673, 276] on span "Yfirlit frá Sjúkratryggingum Íslands [DOMAIN_NAME]" at bounding box center [631, 273] width 218 height 12
drag, startPoint x: 673, startPoint y: 276, endPoint x: 703, endPoint y: 276, distance: 30.2
click at [703, 276] on div "Greitt er 40% af kostnaði, ef kostnaður er hærri en 110.000 kr. Hámark styrks e…" at bounding box center [713, 205] width 383 height 175
click at [426, 222] on div at bounding box center [459, 273] width 918 height 546
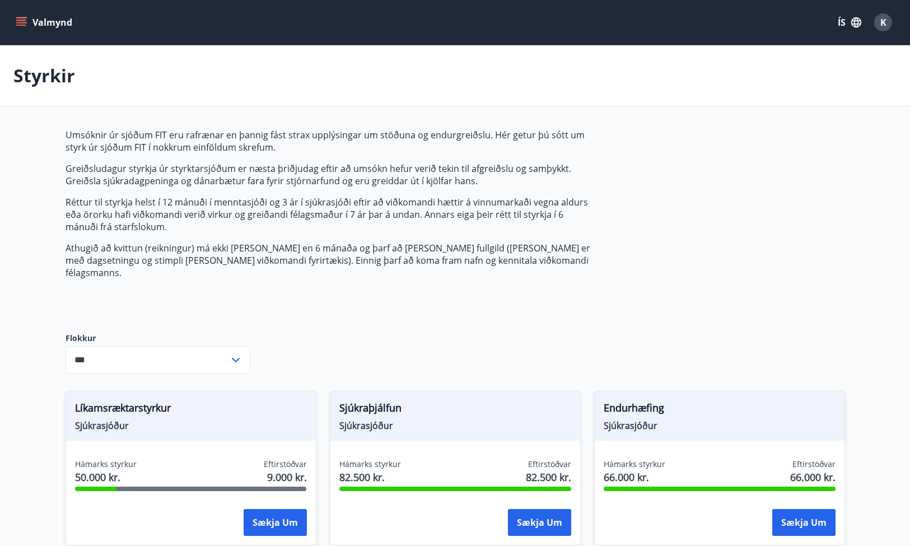
click at [36, 18] on button "Valmynd" at bounding box center [44, 22] width 63 height 20
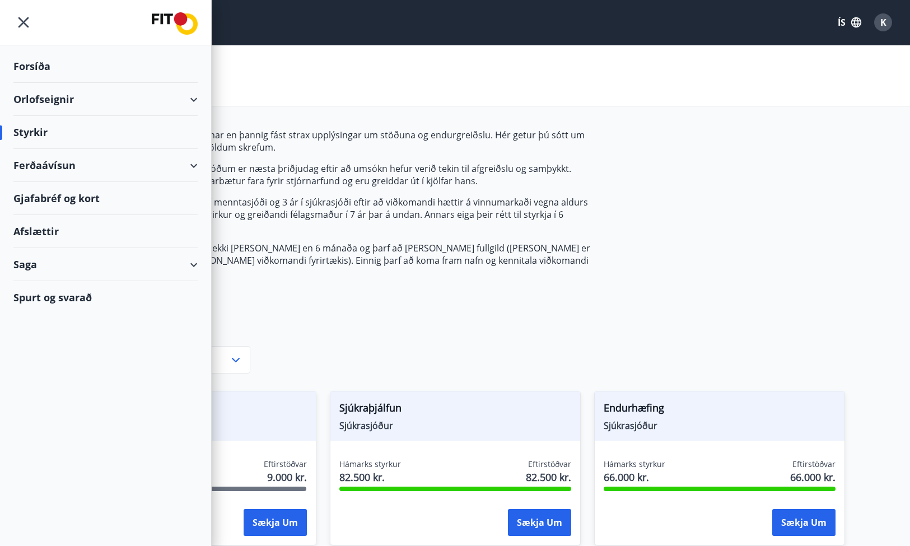
click at [49, 64] on div "Forsíða" at bounding box center [105, 66] width 184 height 33
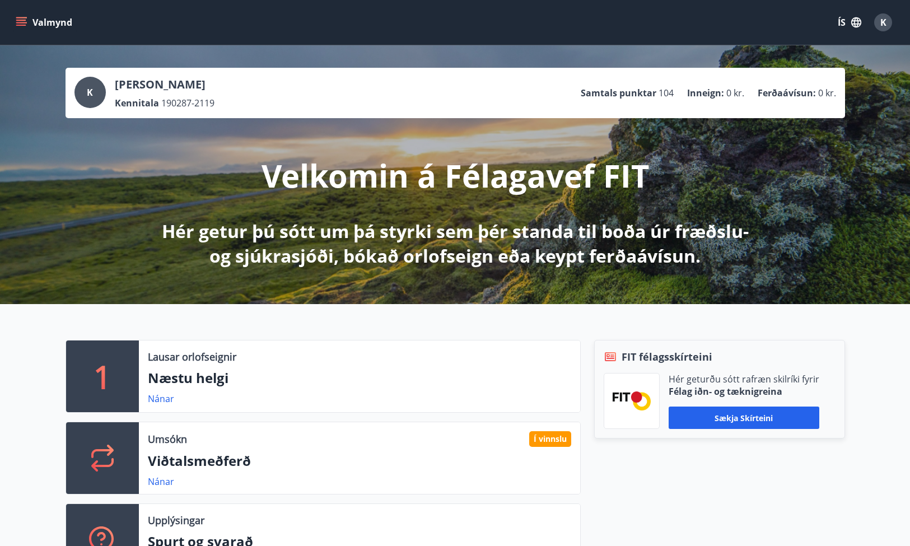
scroll to position [195, 0]
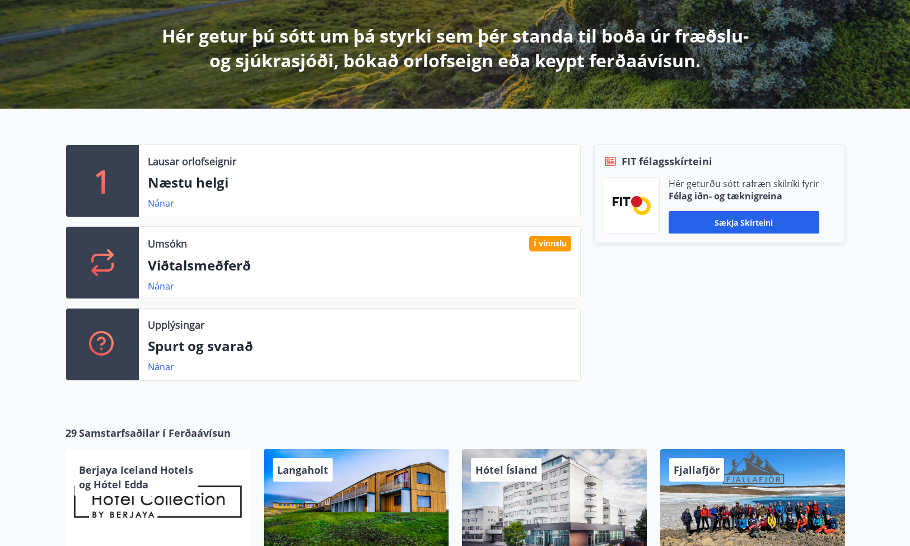
click at [126, 200] on div "1" at bounding box center [102, 181] width 73 height 72
click at [153, 204] on link "Nánar" at bounding box center [161, 203] width 26 height 12
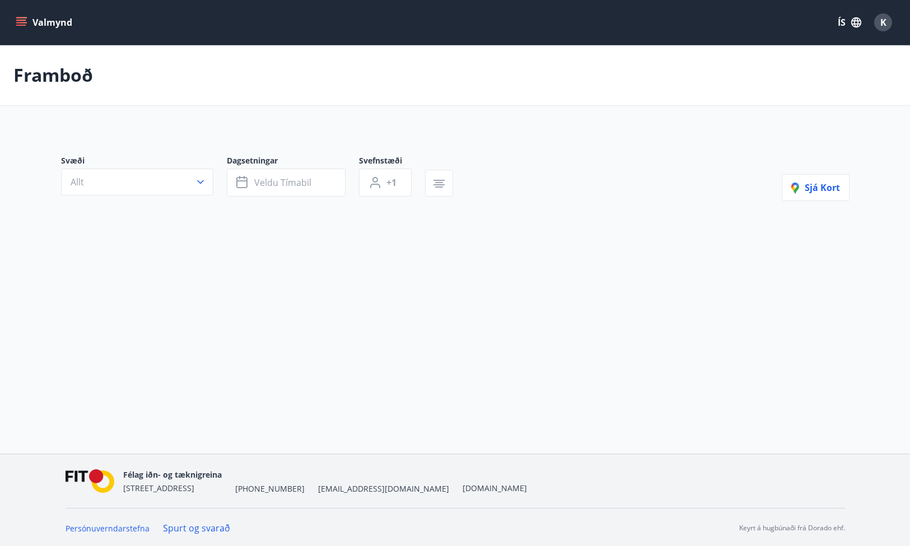
type input "*"
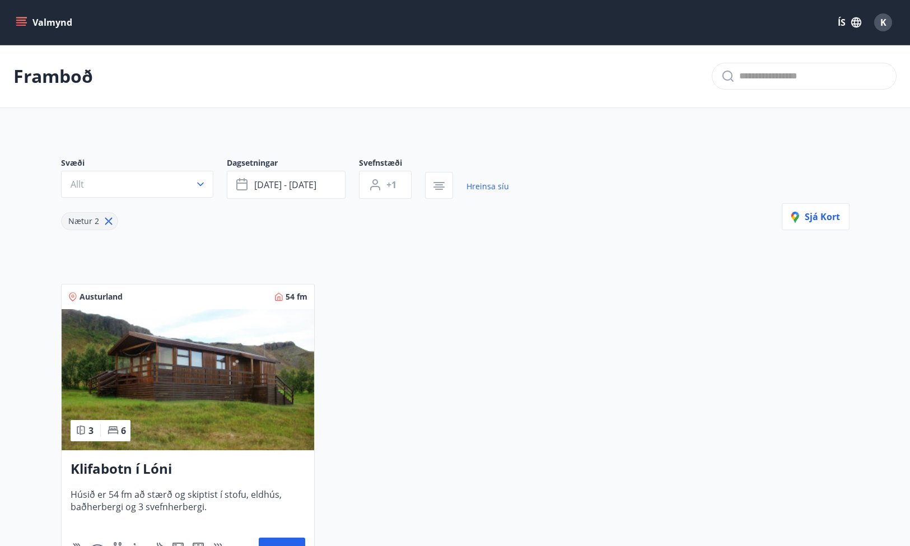
scroll to position [67, 0]
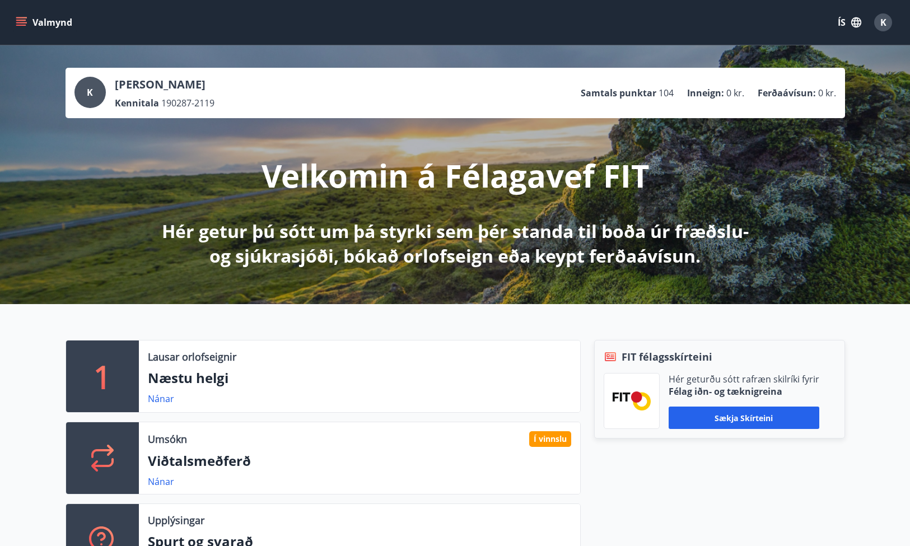
click at [883, 28] on span "K" at bounding box center [883, 22] width 6 height 12
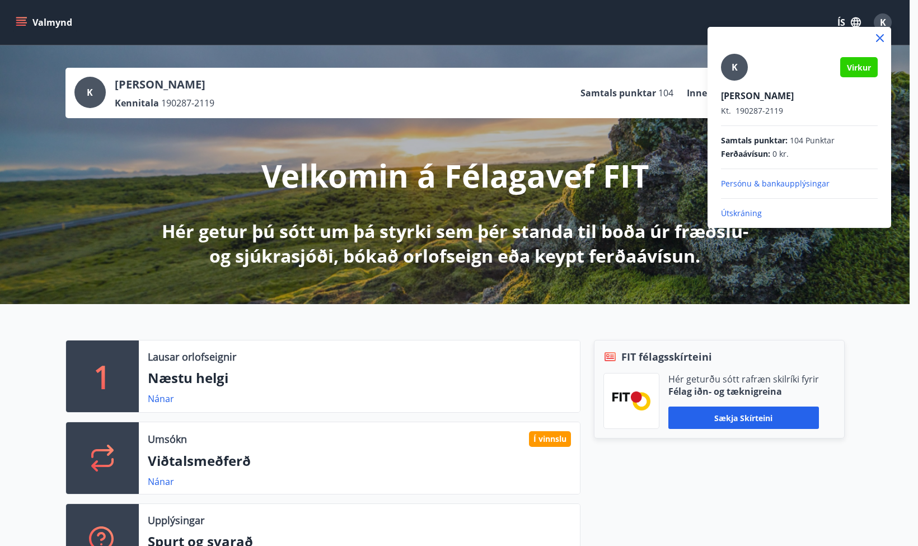
click at [754, 213] on p "Útskráning" at bounding box center [799, 213] width 157 height 11
